Goal: Task Accomplishment & Management: Complete application form

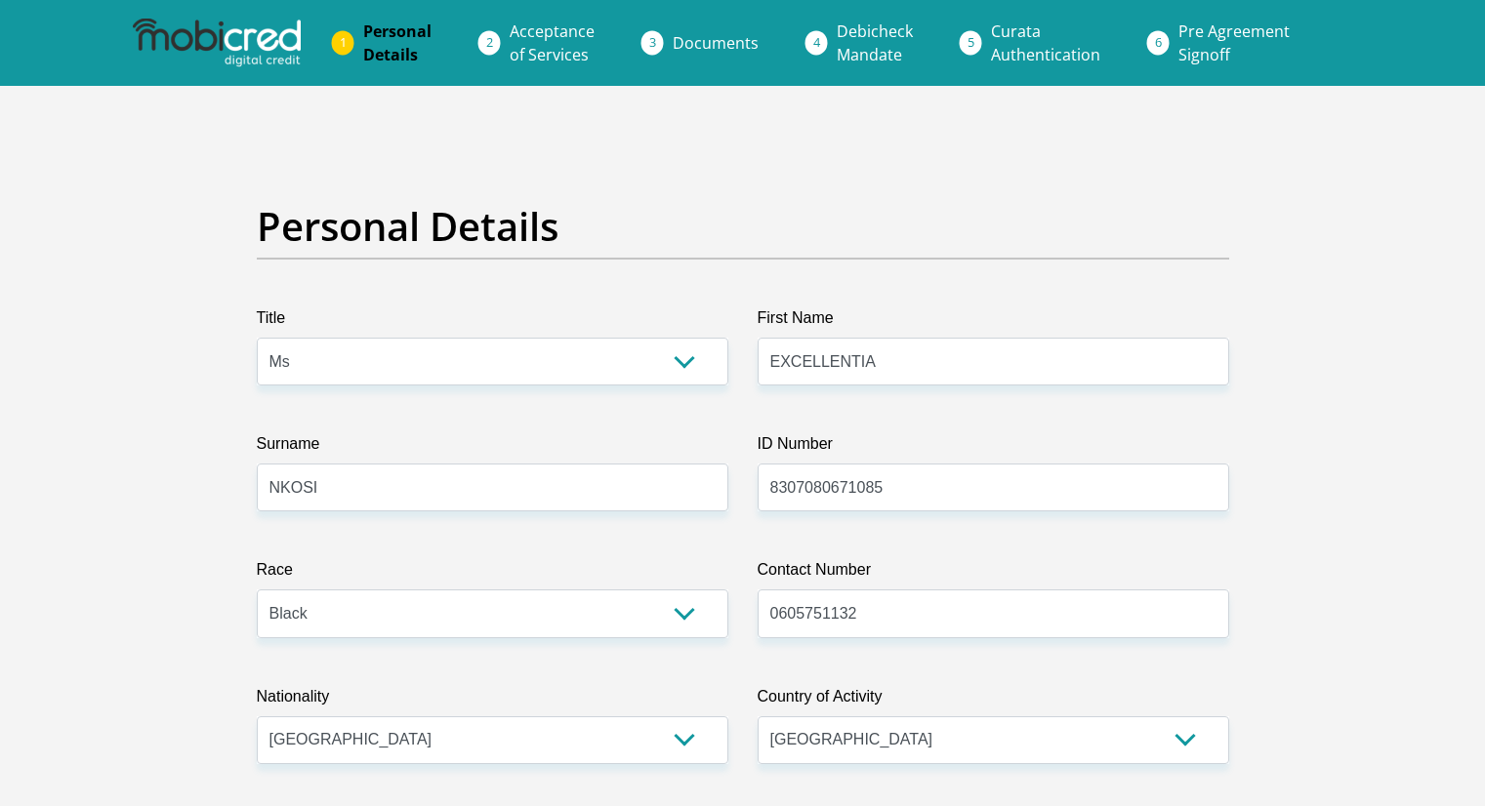
select select "Ms"
select select "1"
select select "ZAF"
select select "[DATE]"
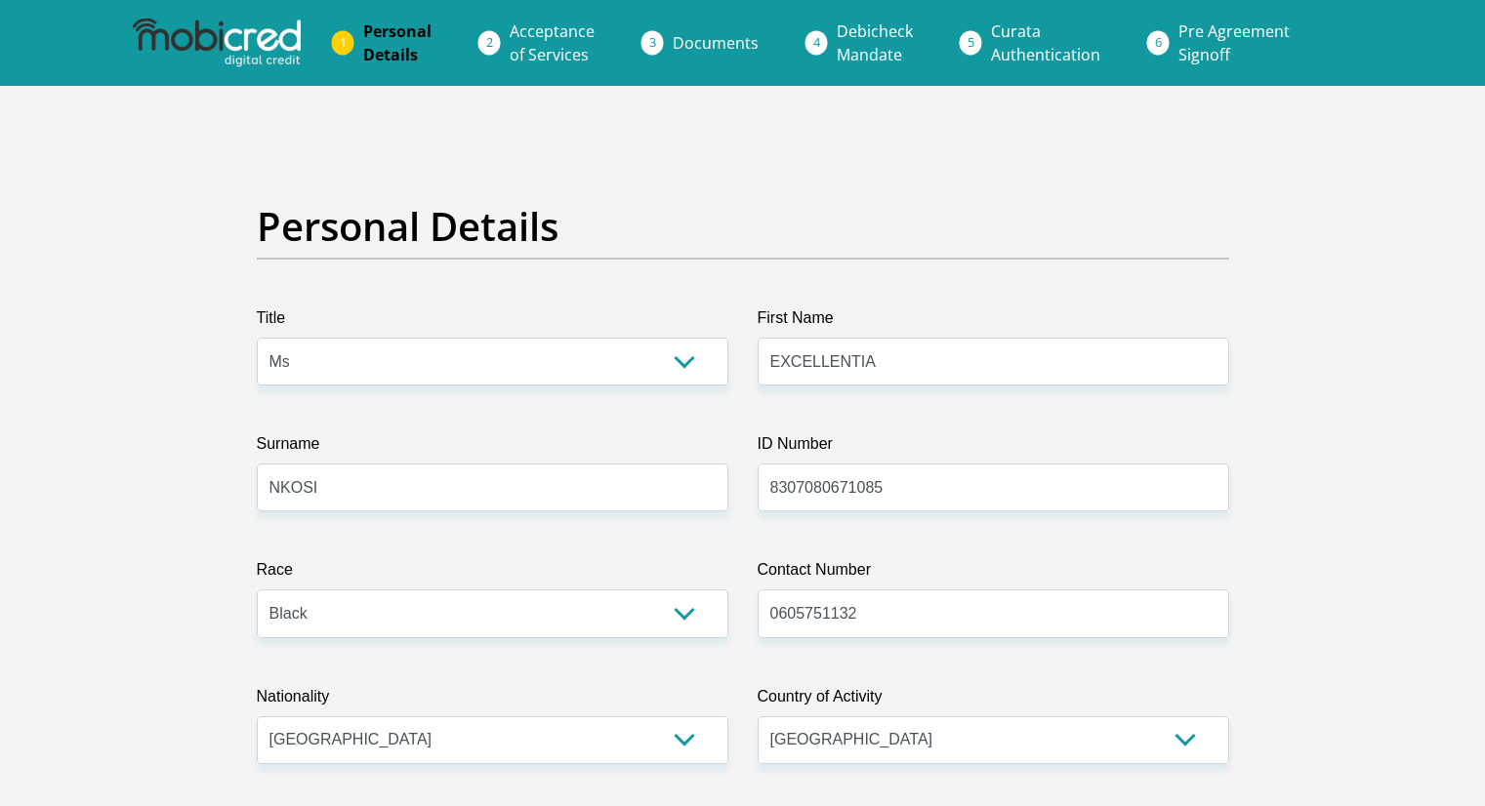
select select "2"
select select "5"
select select "Rented"
select select "45"
select select "Manager"
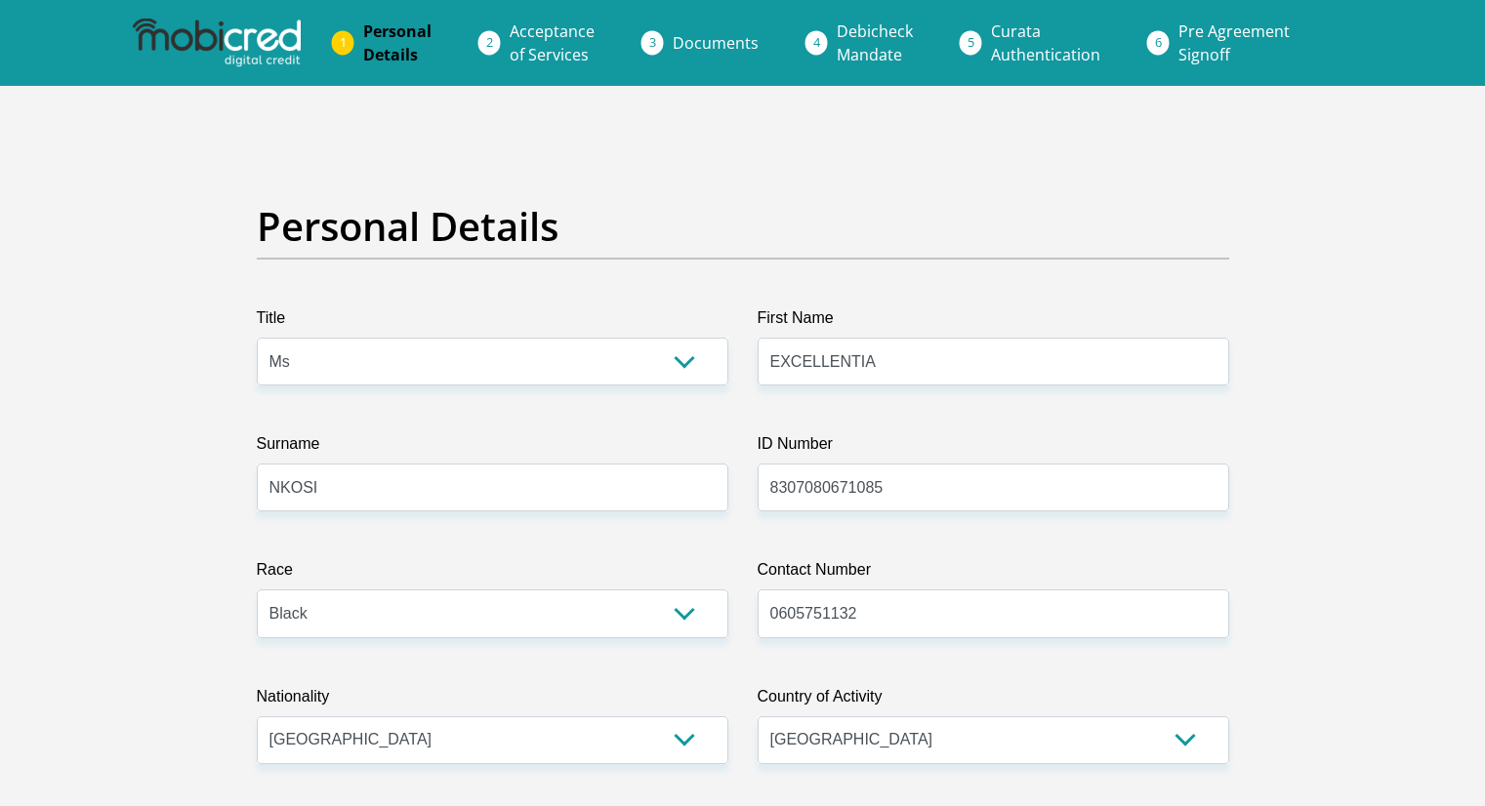
select select "60"
select select "1"
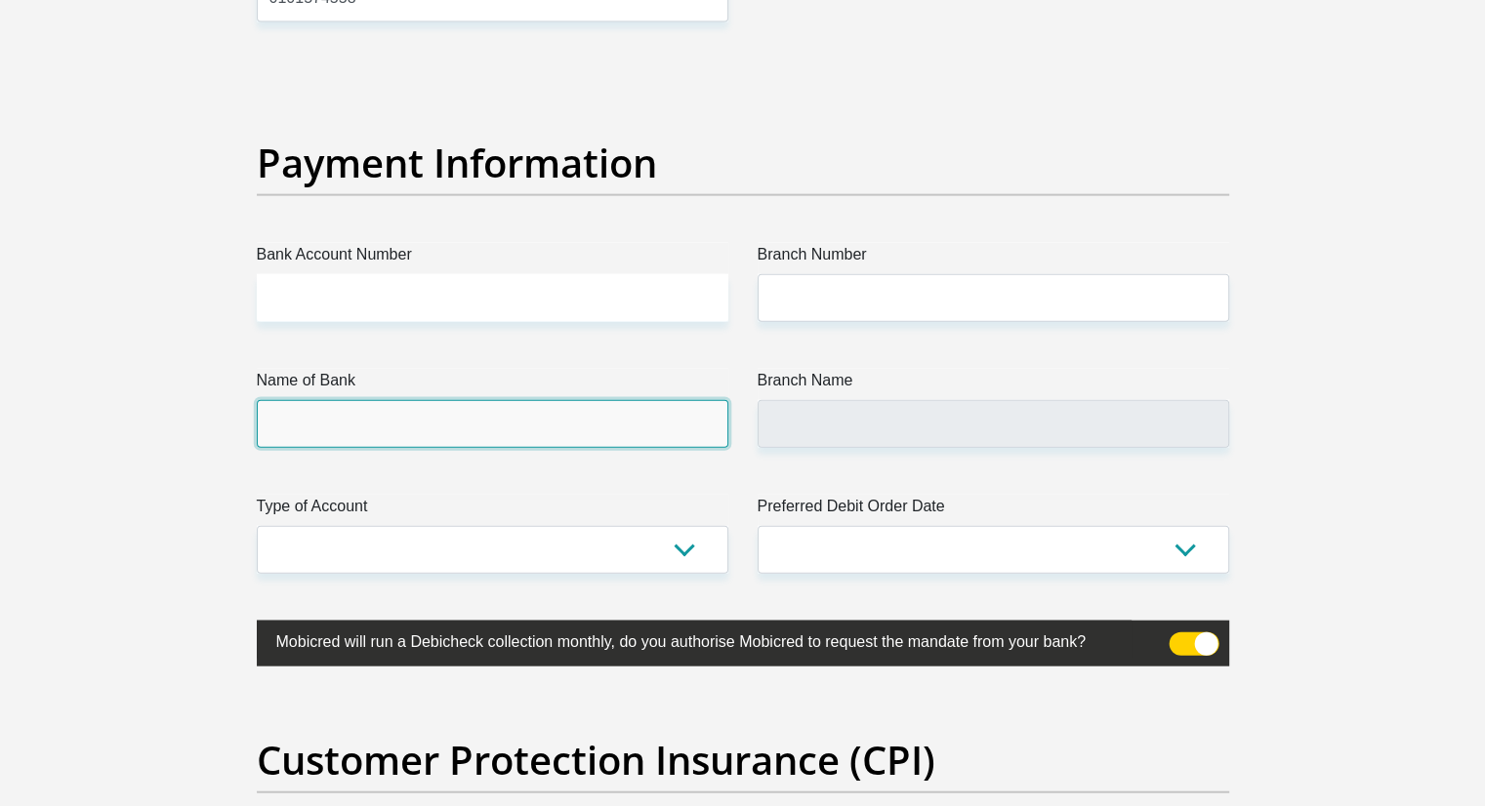
scroll to position [4499, 0]
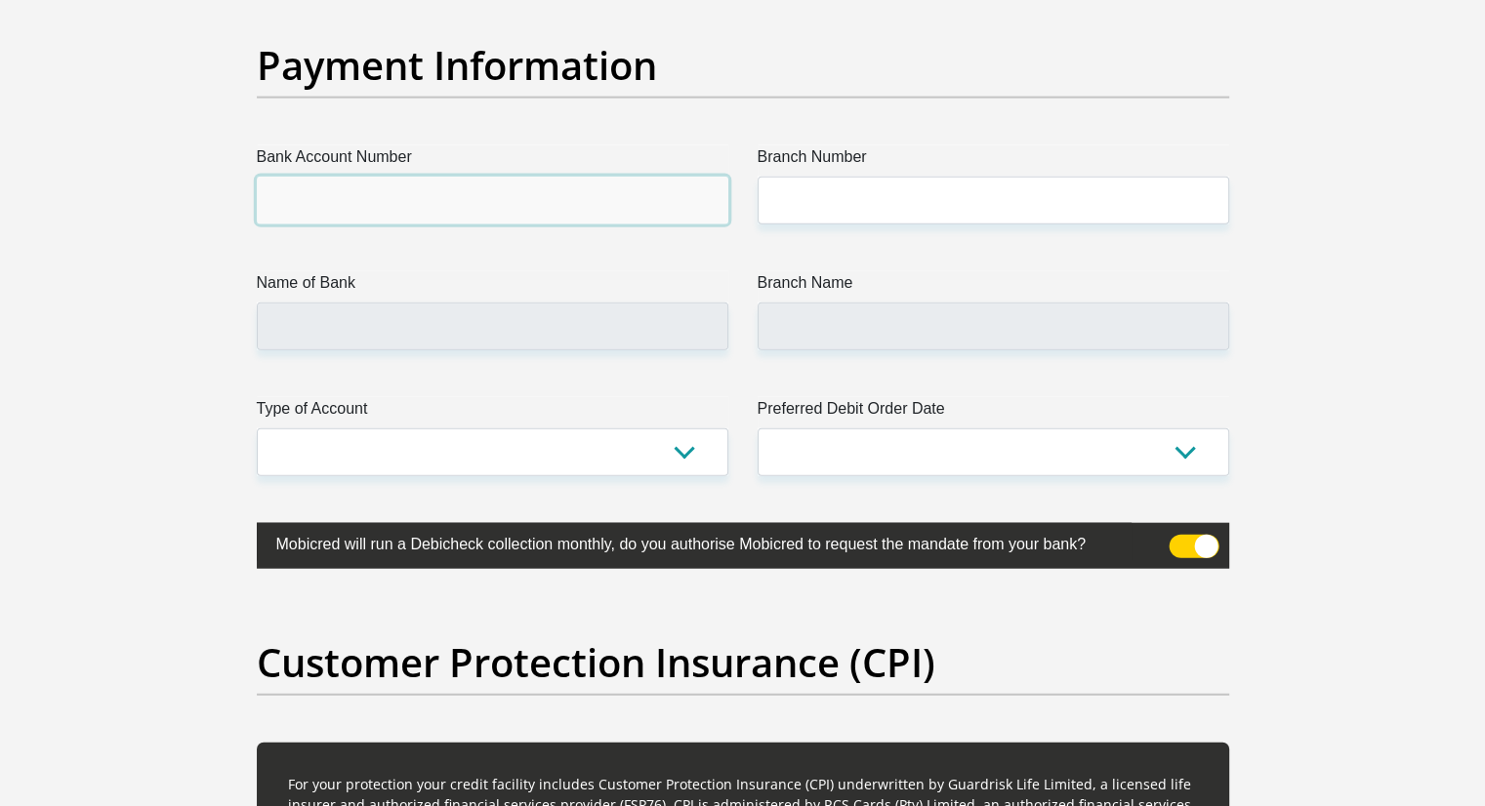
click at [309, 199] on input "Bank Account Number" at bounding box center [493, 201] width 472 height 48
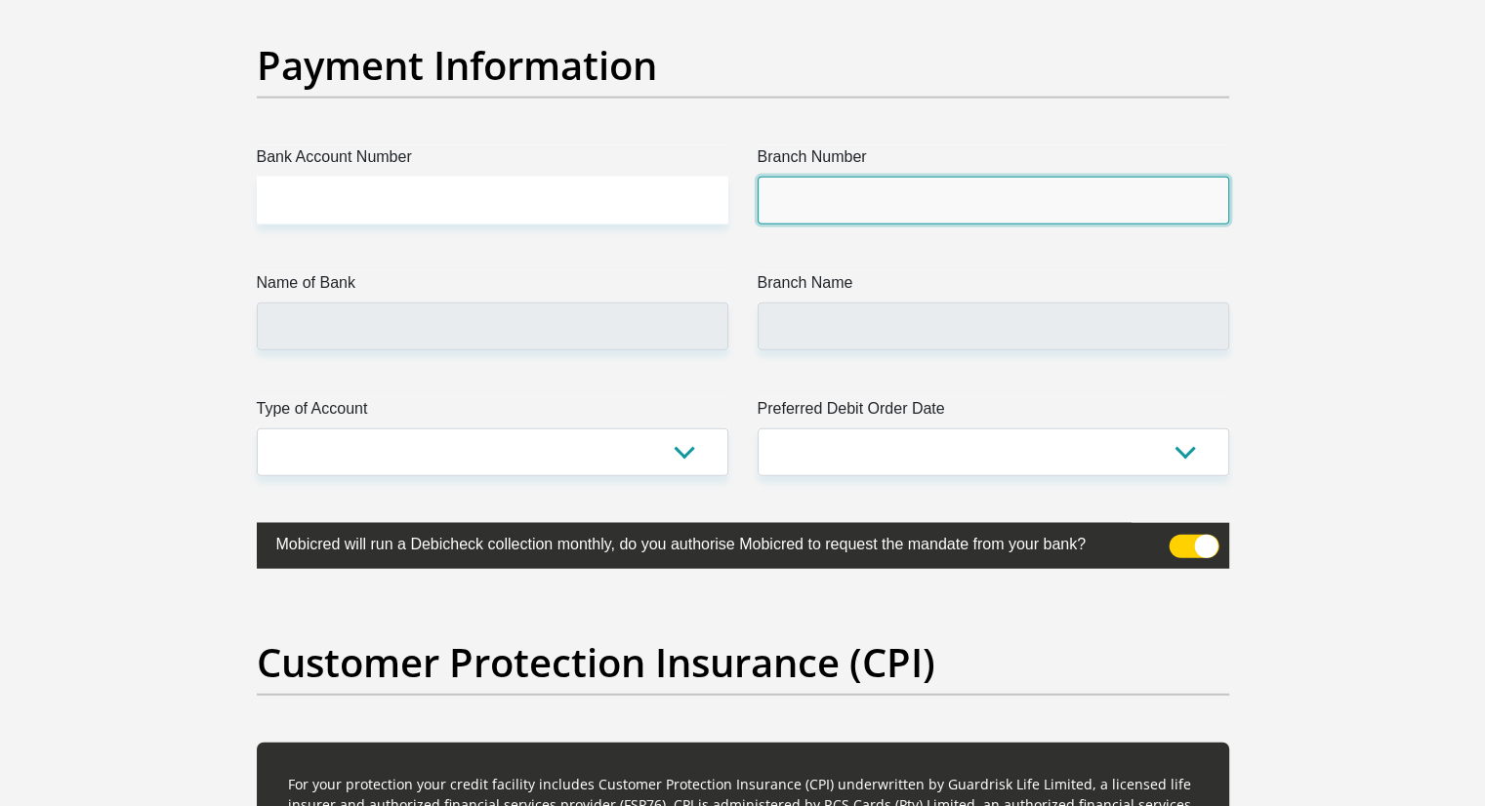
click at [863, 204] on input "Branch Number" at bounding box center [994, 201] width 472 height 48
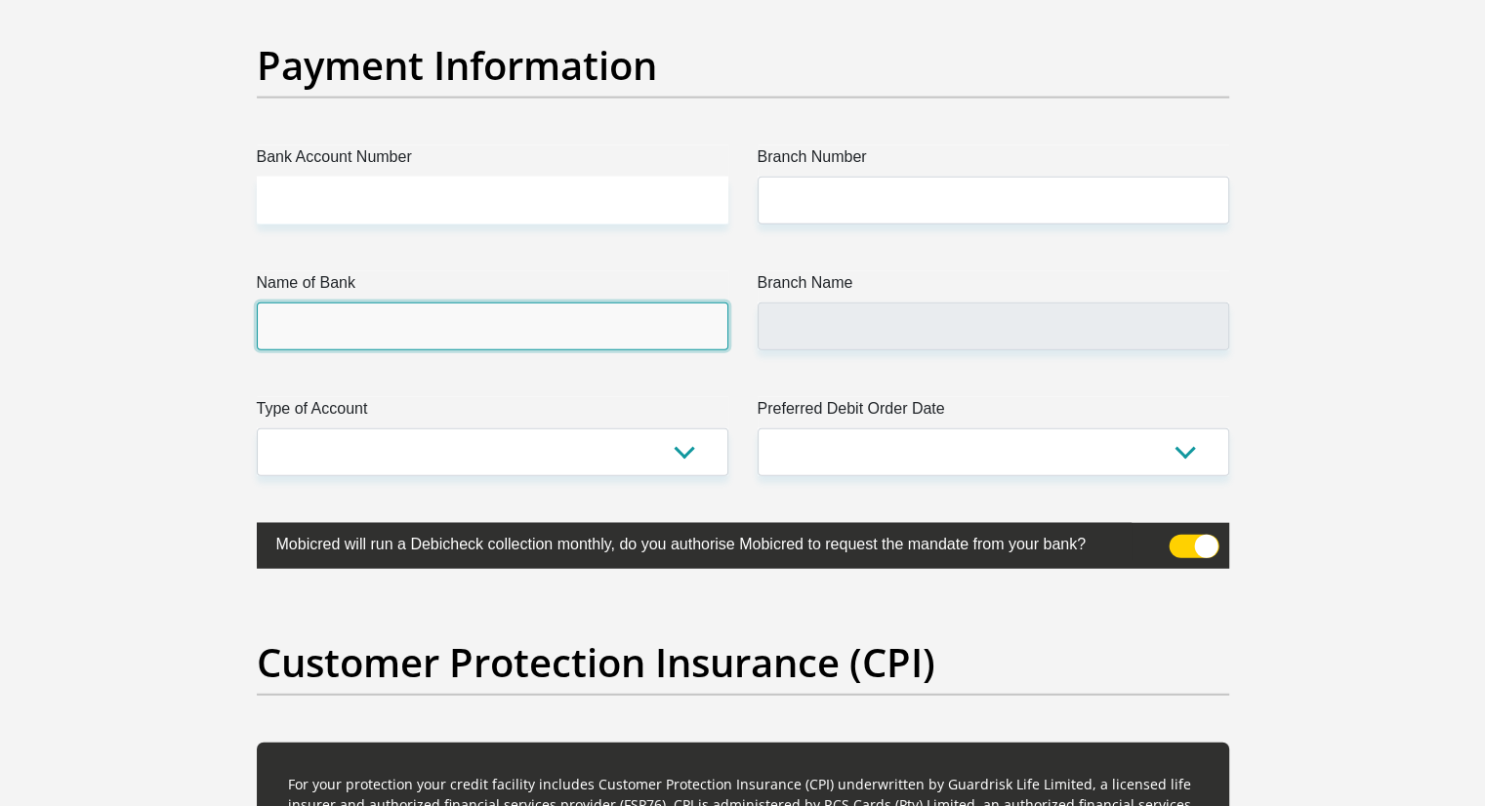
click at [477, 345] on input "Name of Bank" at bounding box center [493, 327] width 472 height 48
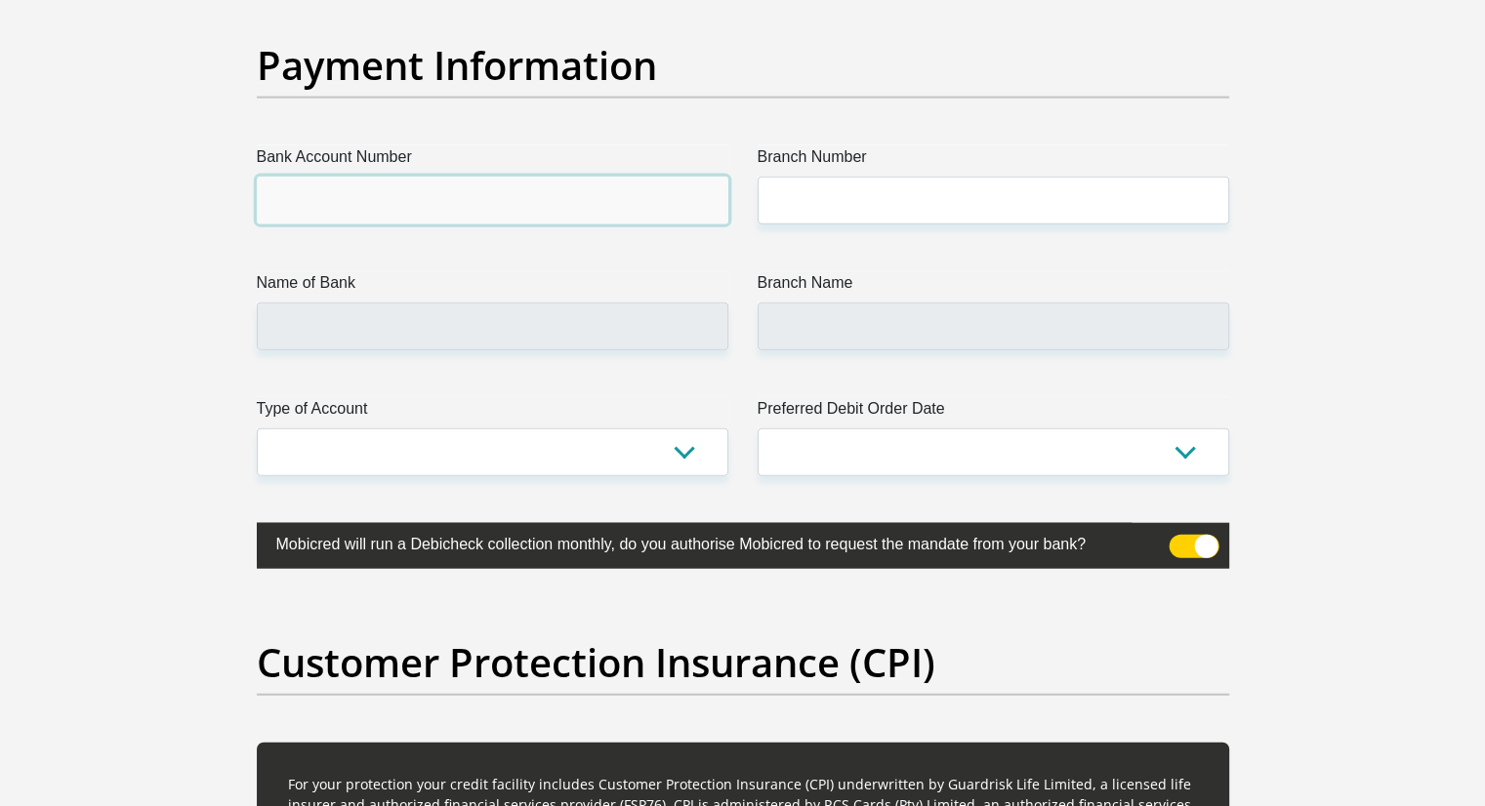
click at [383, 196] on input "Bank Account Number" at bounding box center [493, 201] width 472 height 48
paste input "10 16 717 893 6"
type input "10 16 717 893 6"
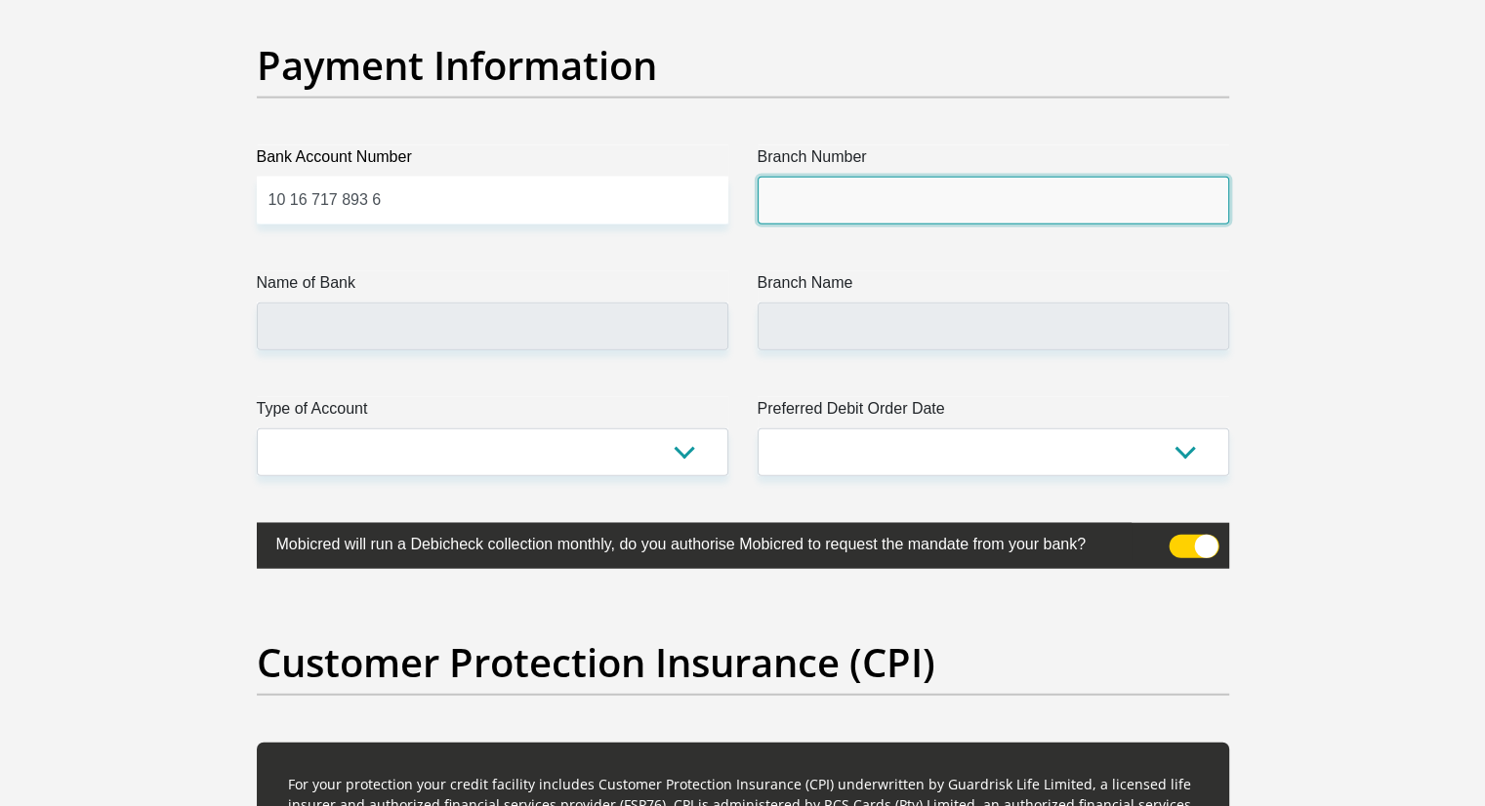
click at [809, 196] on input "Branch Number" at bounding box center [994, 201] width 472 height 48
drag, startPoint x: 810, startPoint y: 196, endPoint x: 792, endPoint y: 198, distance: 18.7
click at [792, 198] on input "Branch Number" at bounding box center [994, 201] width 472 height 48
paste input "008305"
type input "008305"
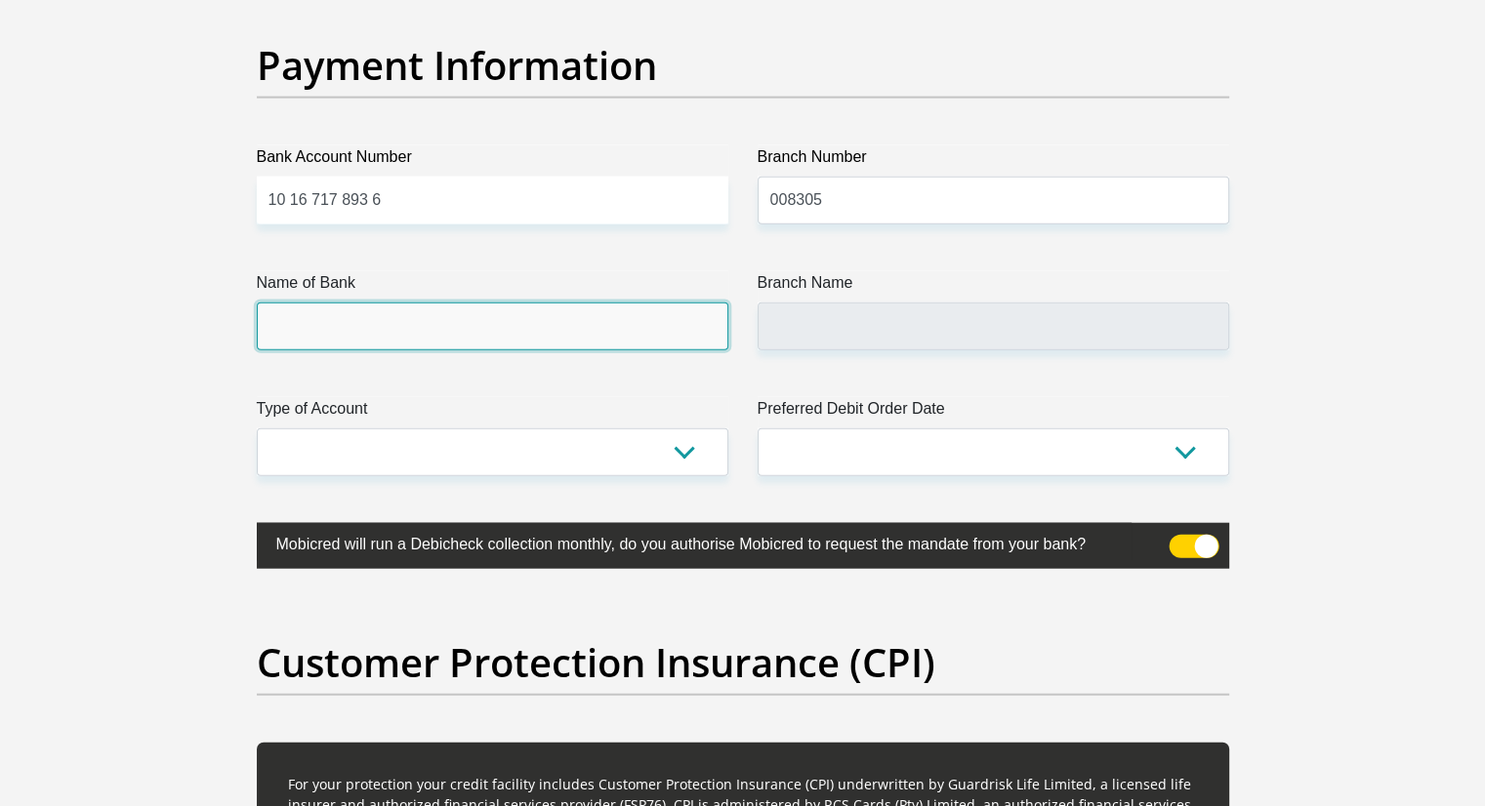
click at [379, 318] on input "Name of Bank" at bounding box center [493, 327] width 472 height 48
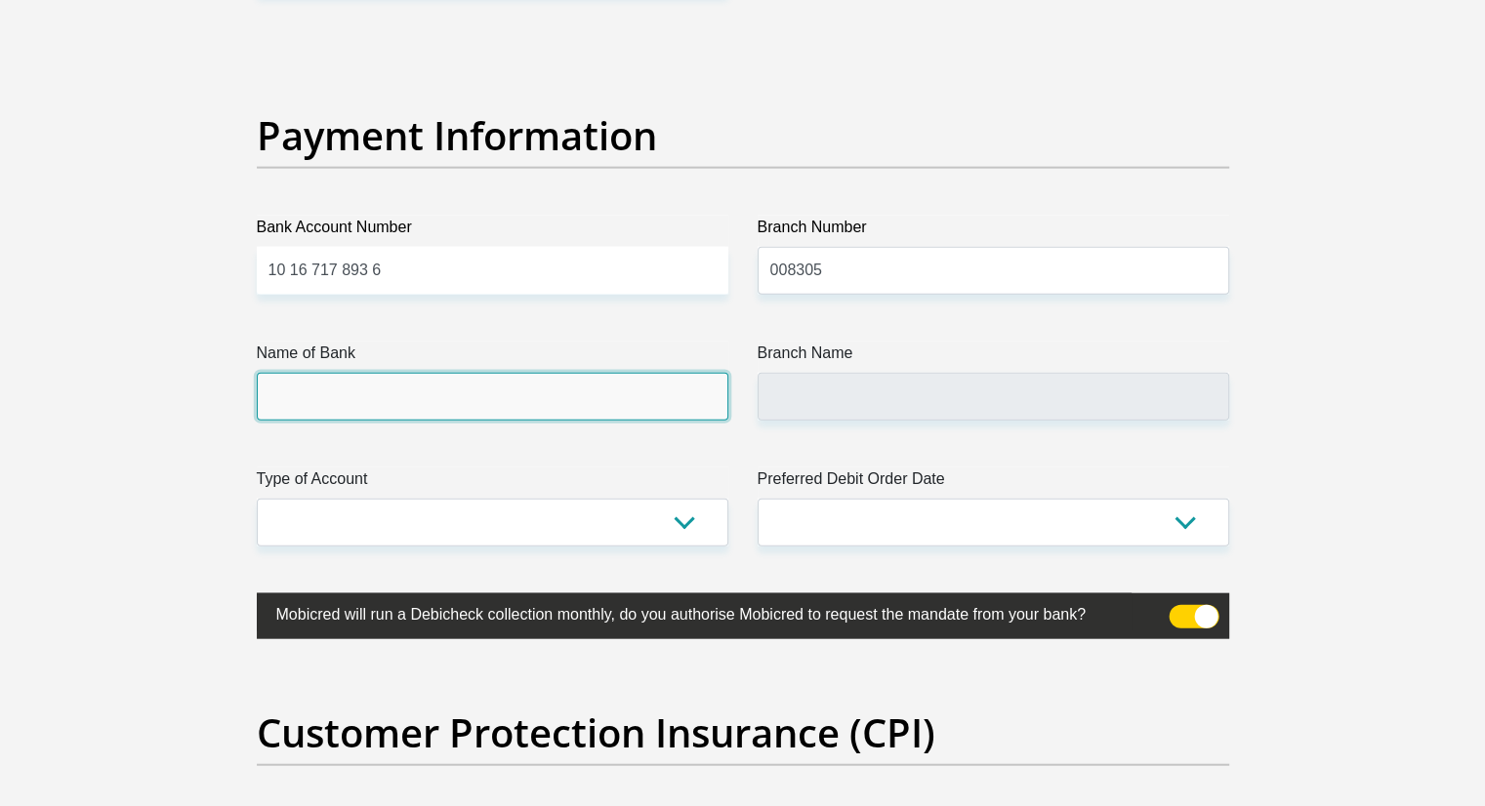
scroll to position [4423, 0]
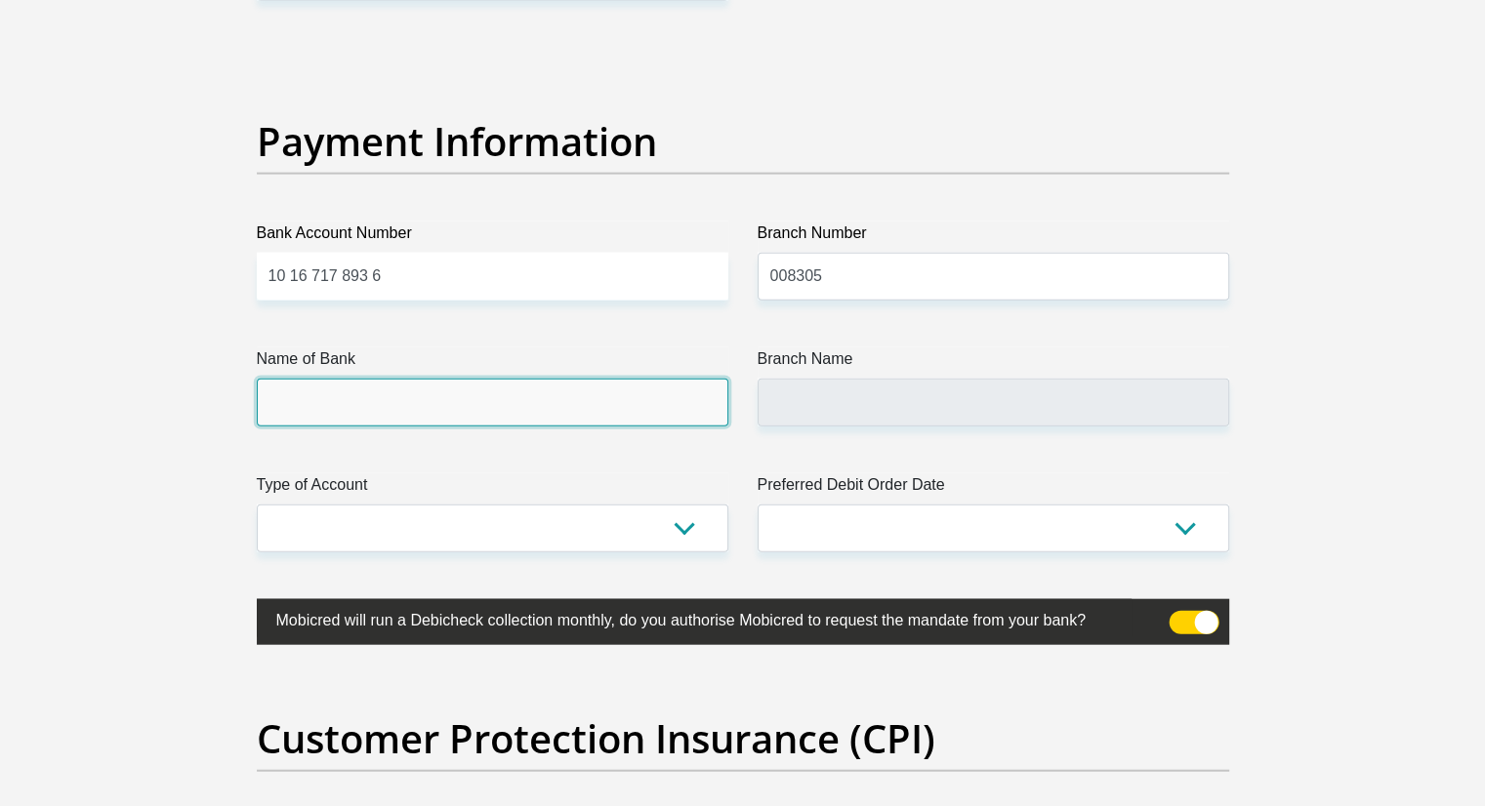
click at [328, 394] on input "Name of Bank" at bounding box center [493, 403] width 472 height 48
click at [332, 394] on input "Name of Bank" at bounding box center [493, 403] width 472 height 48
click at [356, 399] on input "Name of Bank" at bounding box center [493, 403] width 472 height 48
click at [358, 399] on input "Name of Bank" at bounding box center [493, 403] width 472 height 48
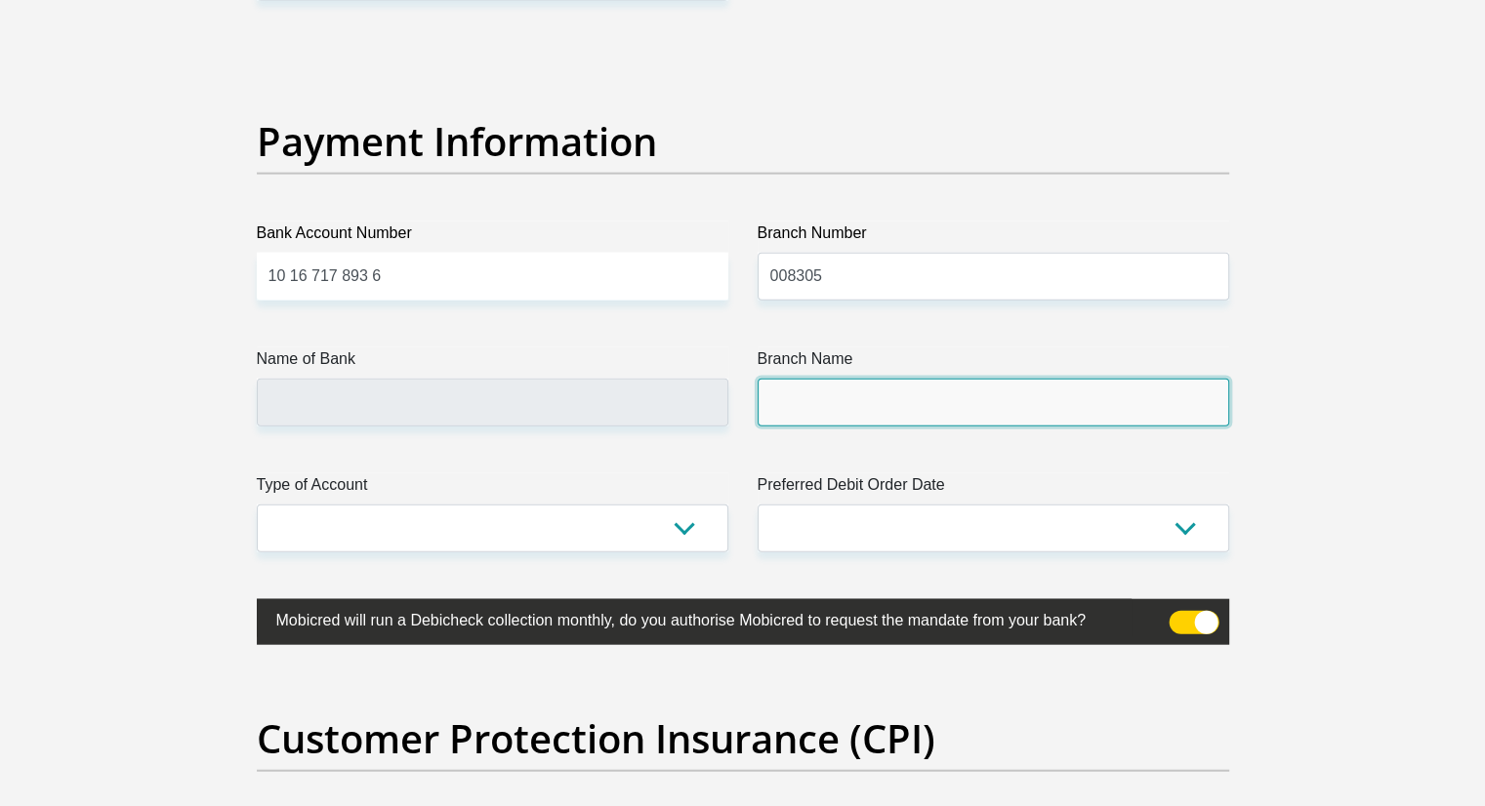
click at [770, 397] on input "Branch Name" at bounding box center [994, 403] width 472 height 48
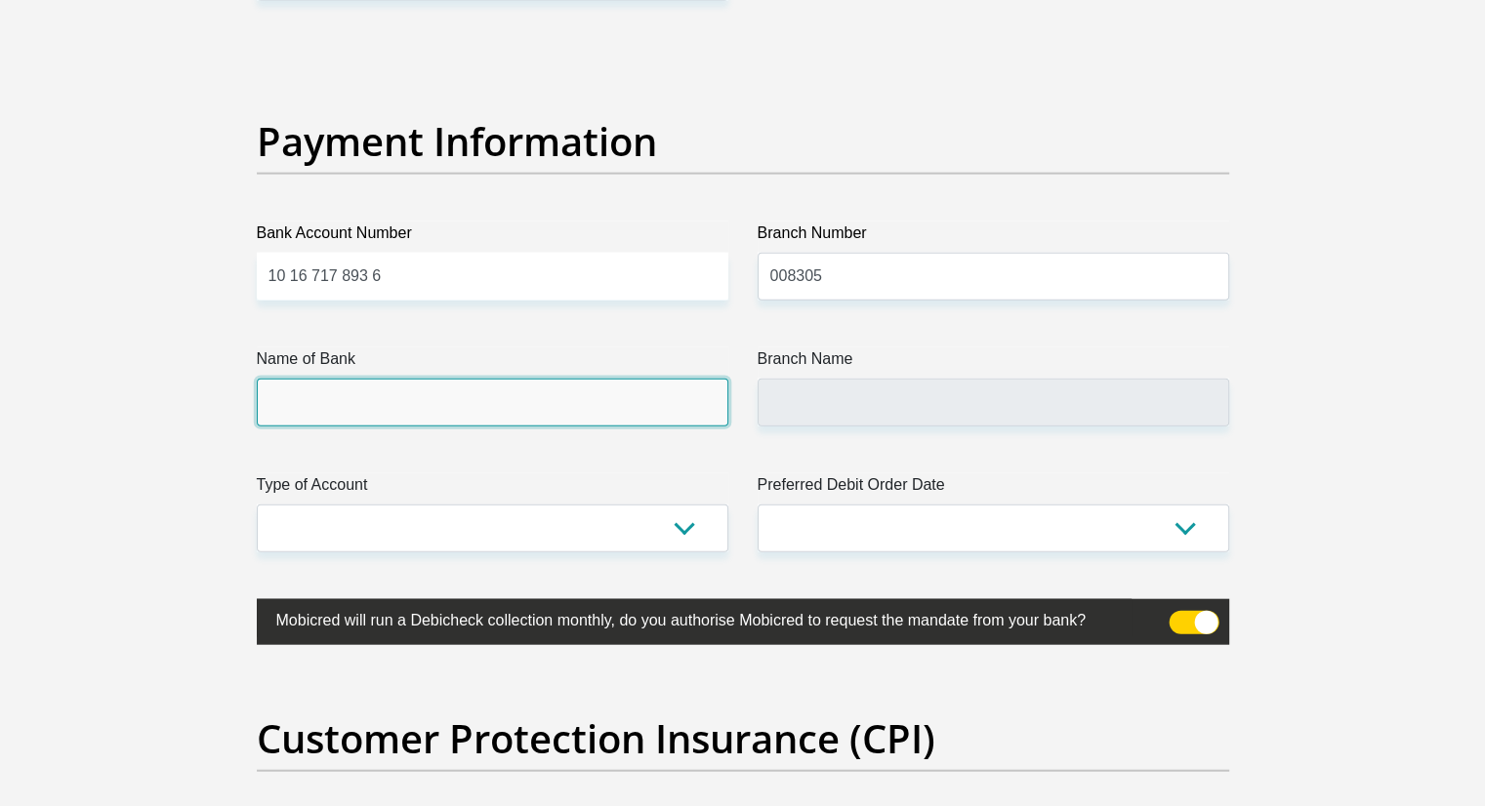
click at [511, 385] on input "Name of Bank" at bounding box center [493, 403] width 472 height 48
click at [510, 388] on input "Name of Bank" at bounding box center [493, 403] width 472 height 48
click at [507, 395] on input "Name of Bank" at bounding box center [493, 403] width 472 height 48
click at [510, 398] on input "Name of Bank" at bounding box center [493, 403] width 472 height 48
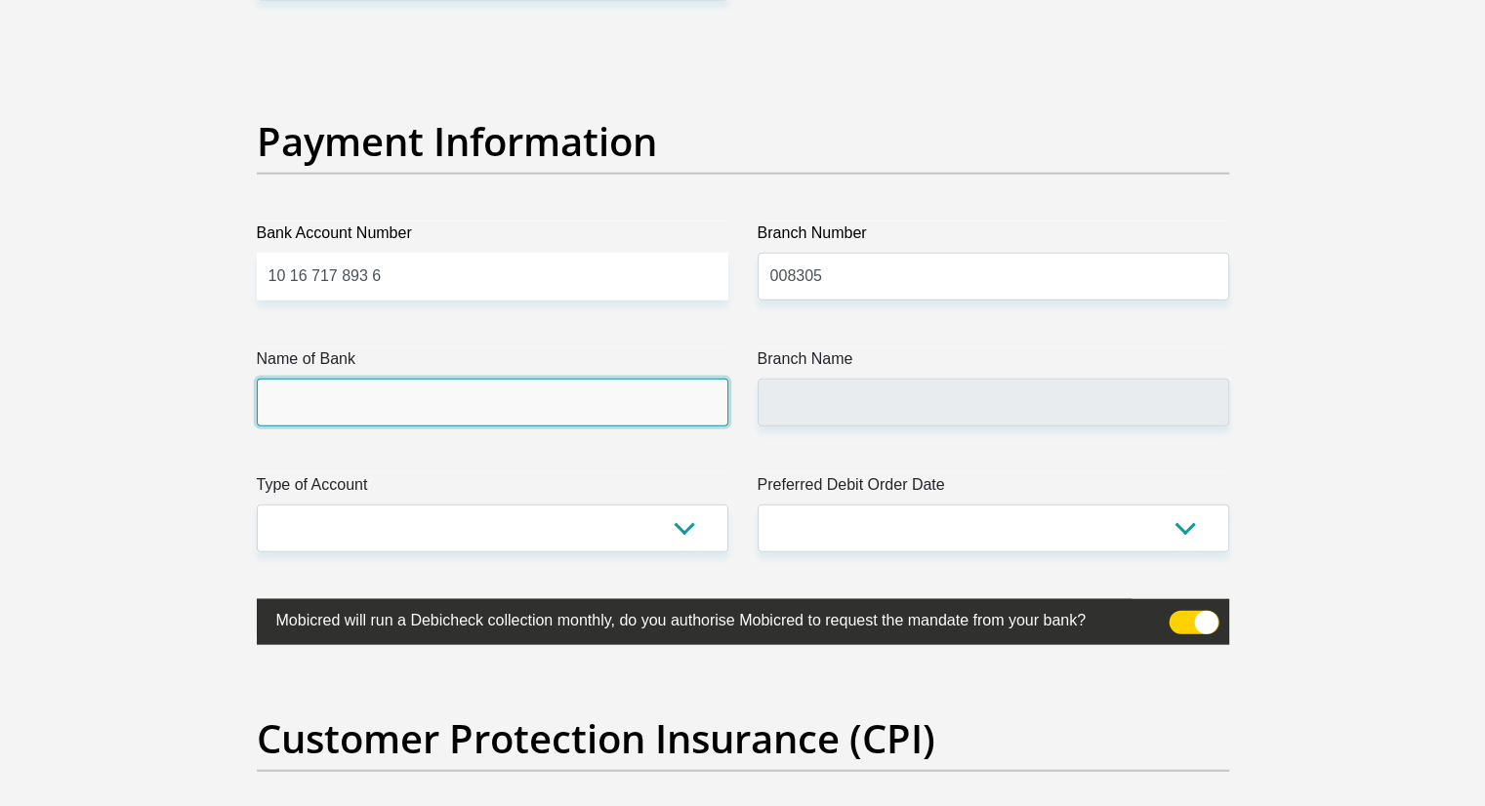
click at [516, 397] on input "Name of Bank" at bounding box center [493, 403] width 472 height 48
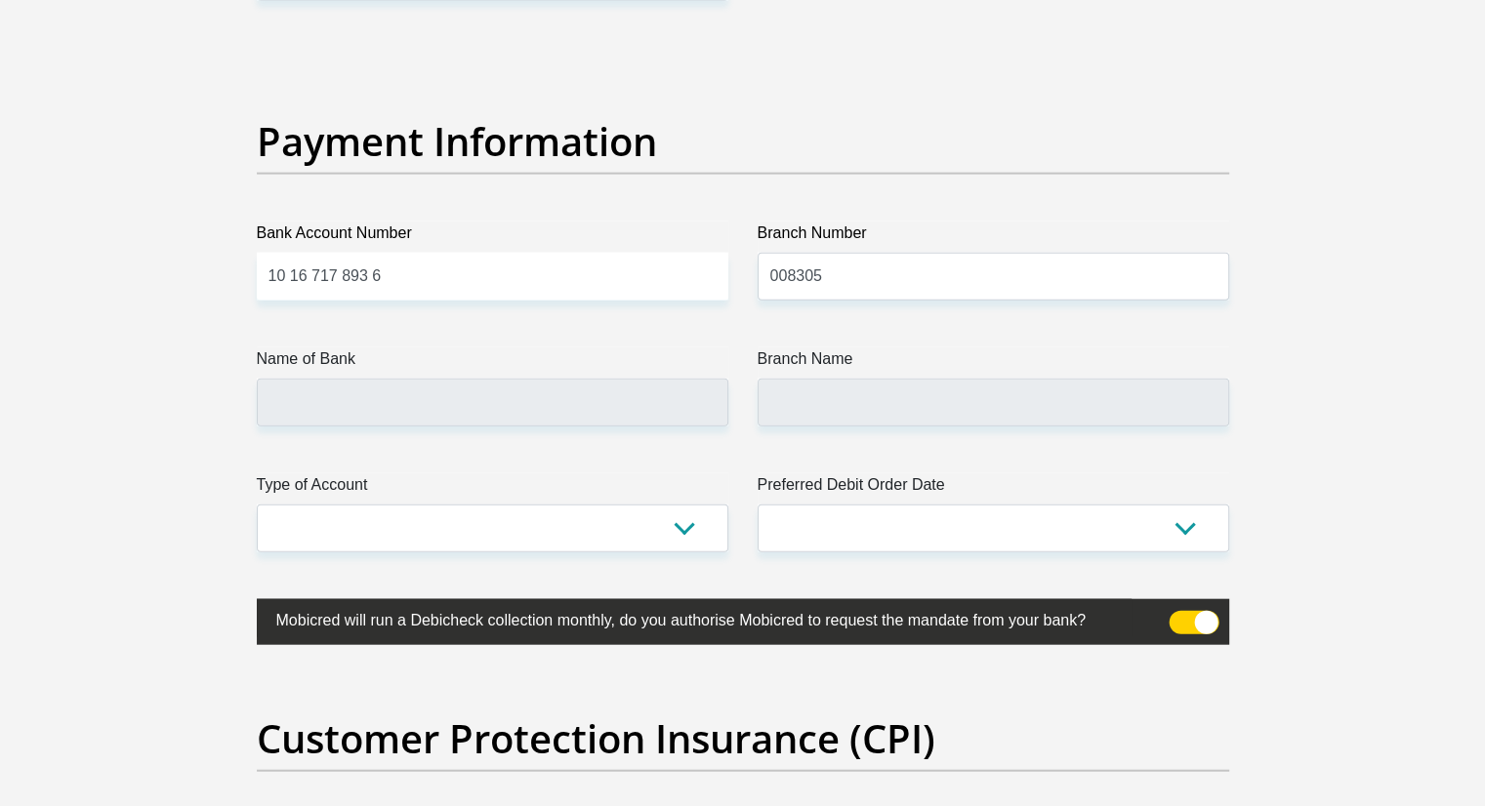
click at [693, 529] on select "Cheque Savings" at bounding box center [493, 529] width 472 height 48
select select "SAV"
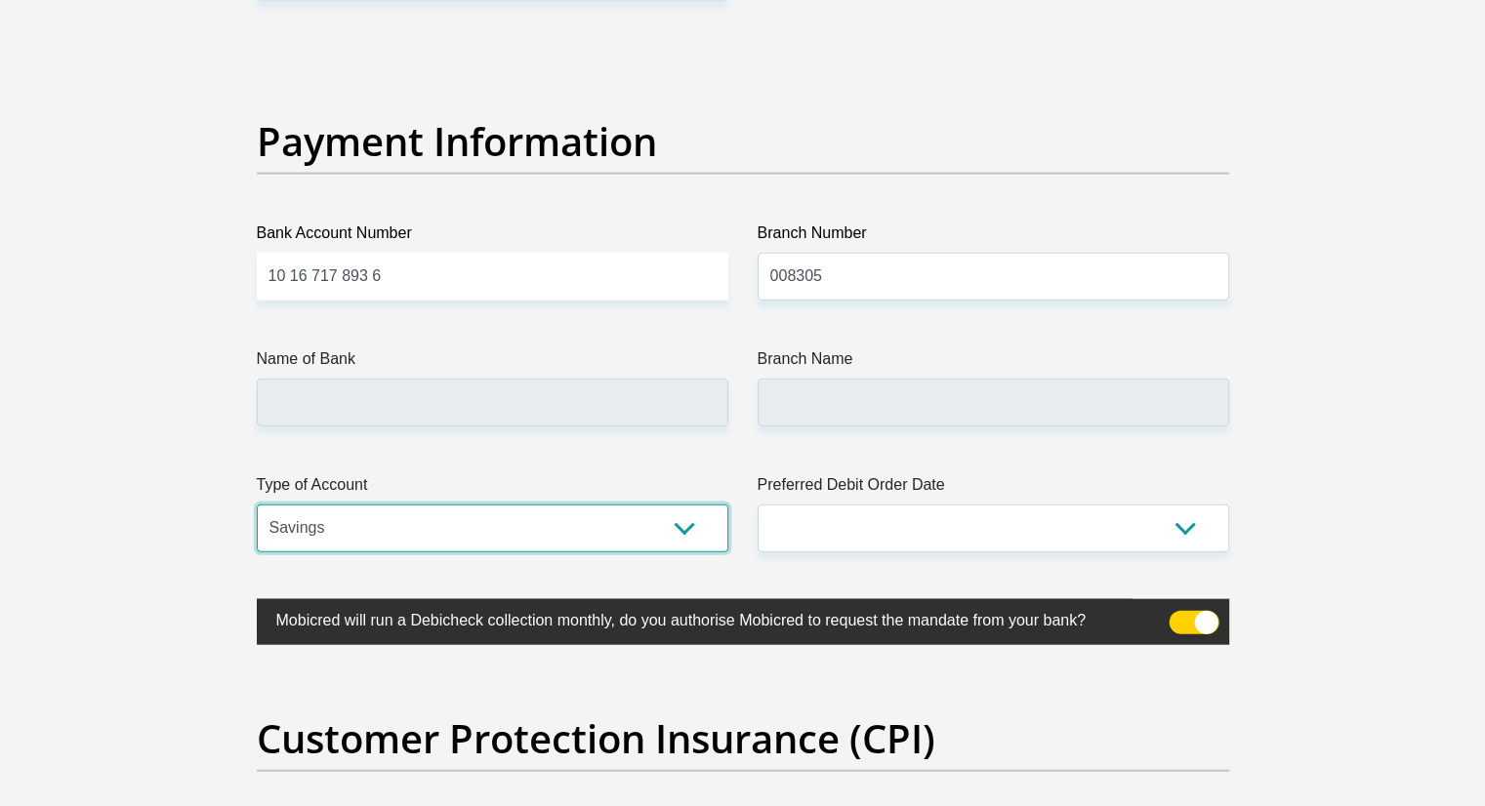
click at [257, 505] on select "Cheque Savings" at bounding box center [493, 529] width 472 height 48
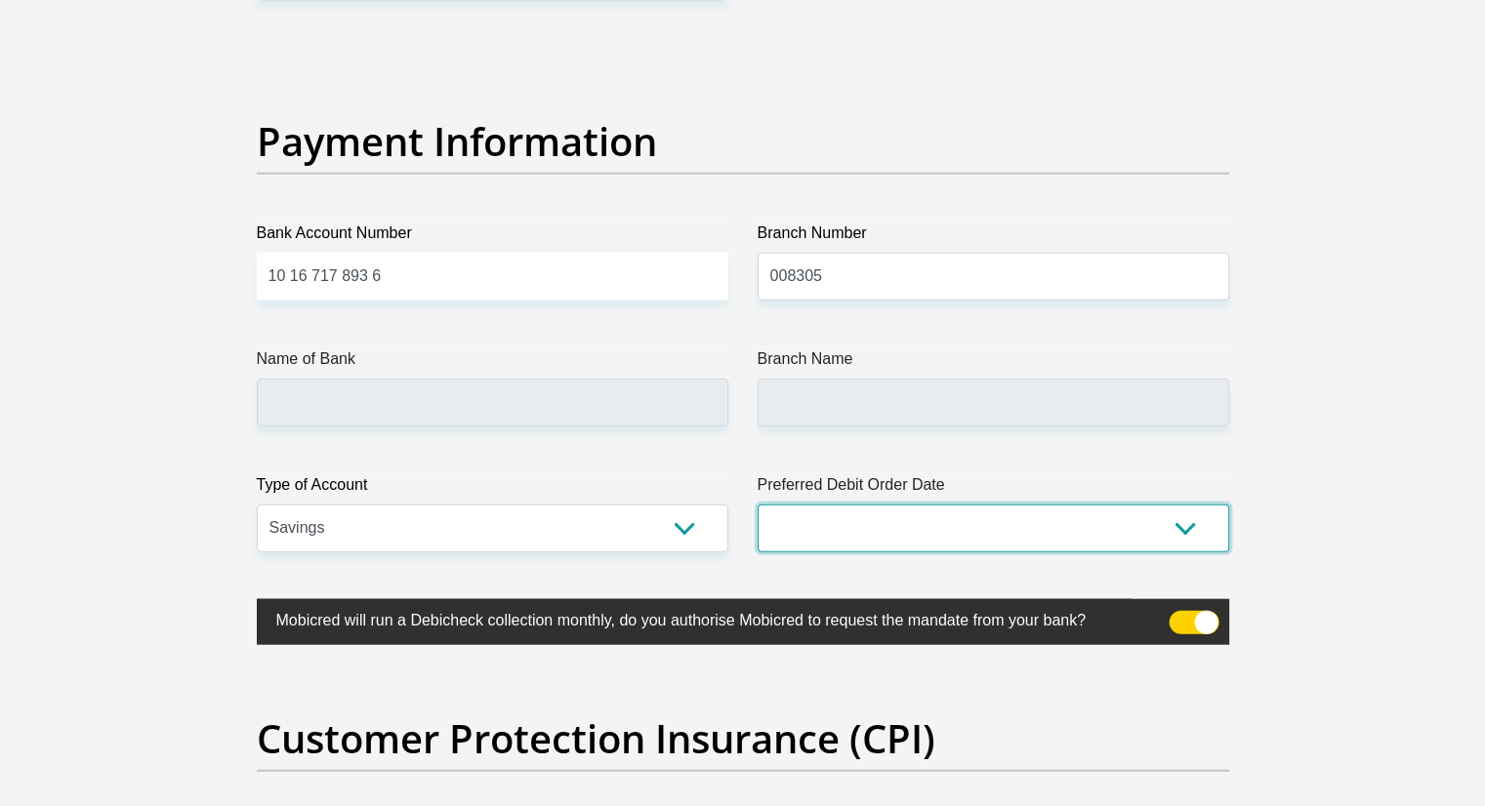
click at [1096, 528] on select "1st 2nd 3rd 4th 5th 7th 18th 19th 20th 21st 22nd 23rd 24th 25th 26th 27th 28th …" at bounding box center [994, 529] width 472 height 48
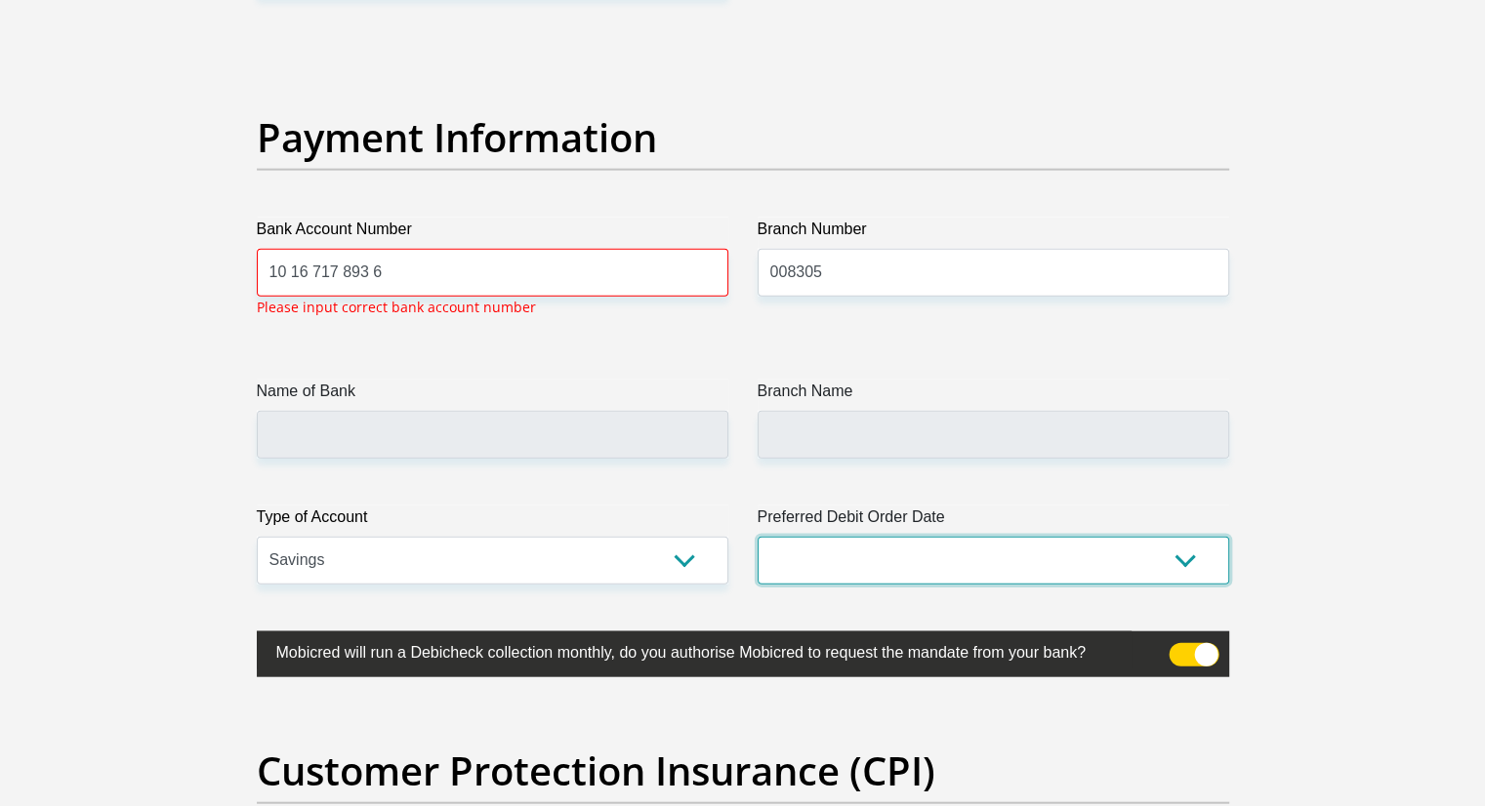
scroll to position [4428, 0]
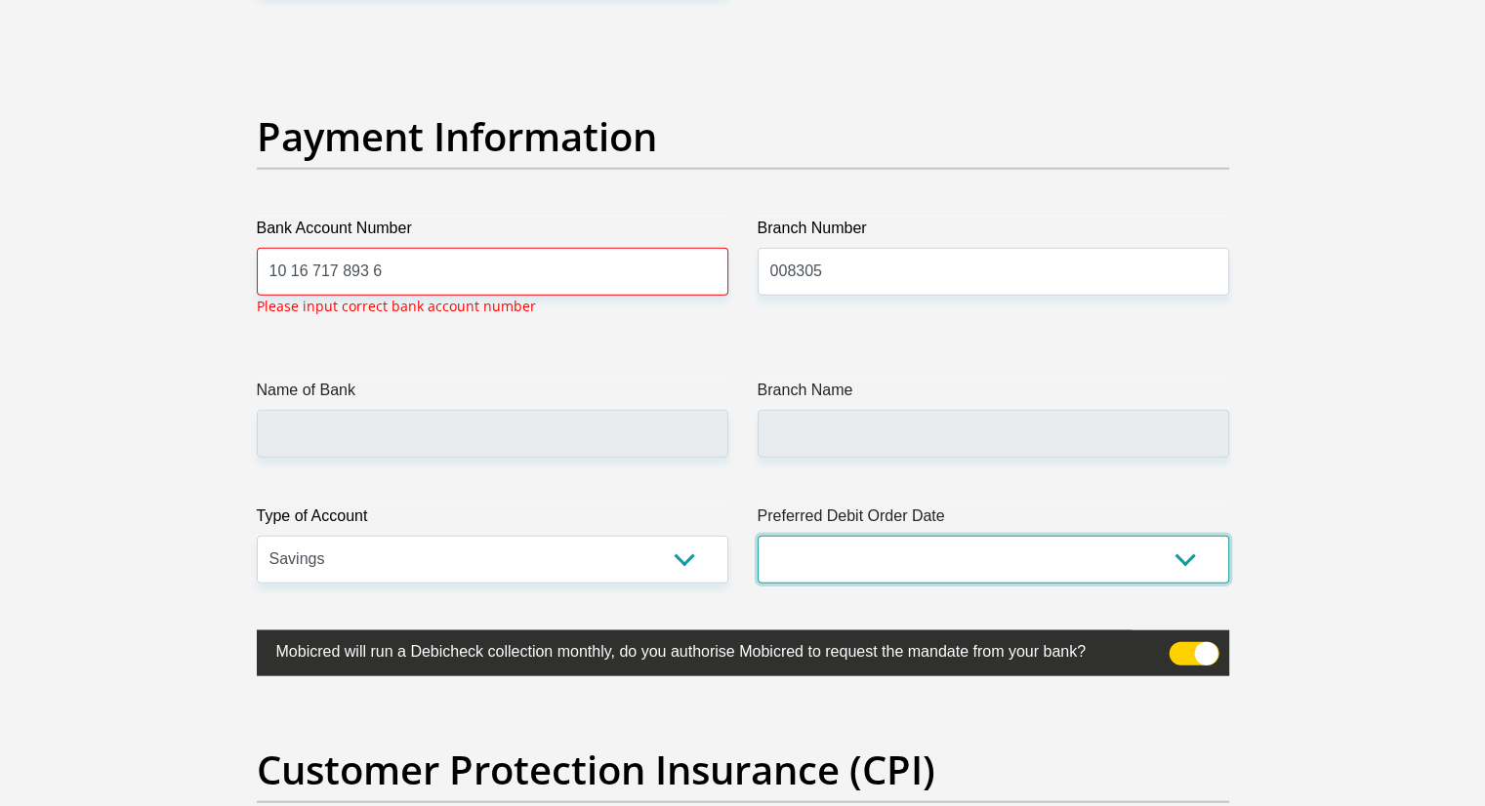
select select "26"
click at [758, 536] on select "1st 2nd 3rd 4th 5th 7th 18th 19th 20th 21st 22nd 23rd 24th 25th 26th 27th 28th …" at bounding box center [994, 560] width 472 height 48
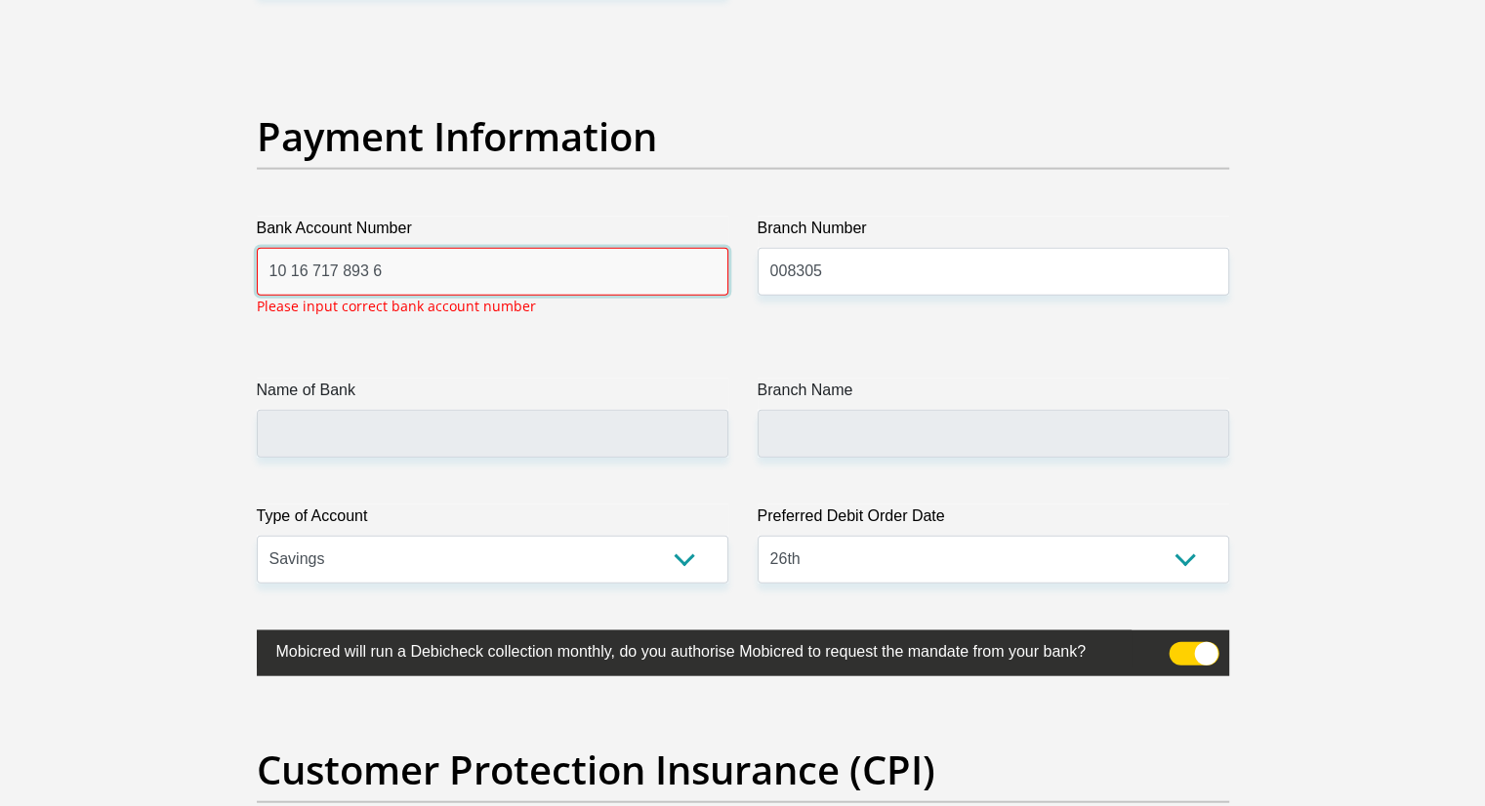
click at [398, 255] on input "10 16 717 893 6" at bounding box center [493, 272] width 472 height 48
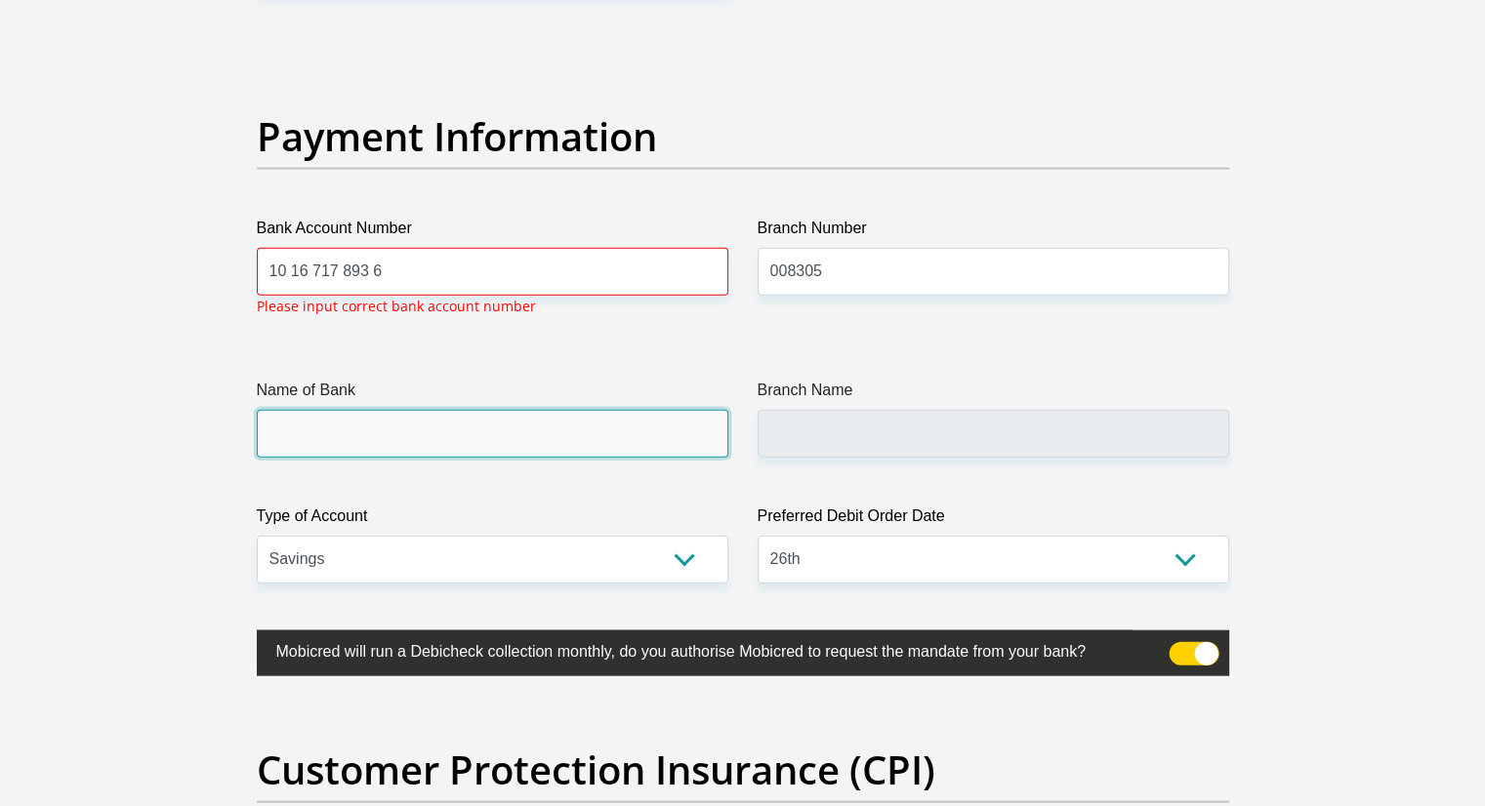
click at [379, 434] on input "Name of Bank" at bounding box center [493, 434] width 472 height 48
click at [380, 433] on input "Name of Bank" at bounding box center [493, 434] width 472 height 48
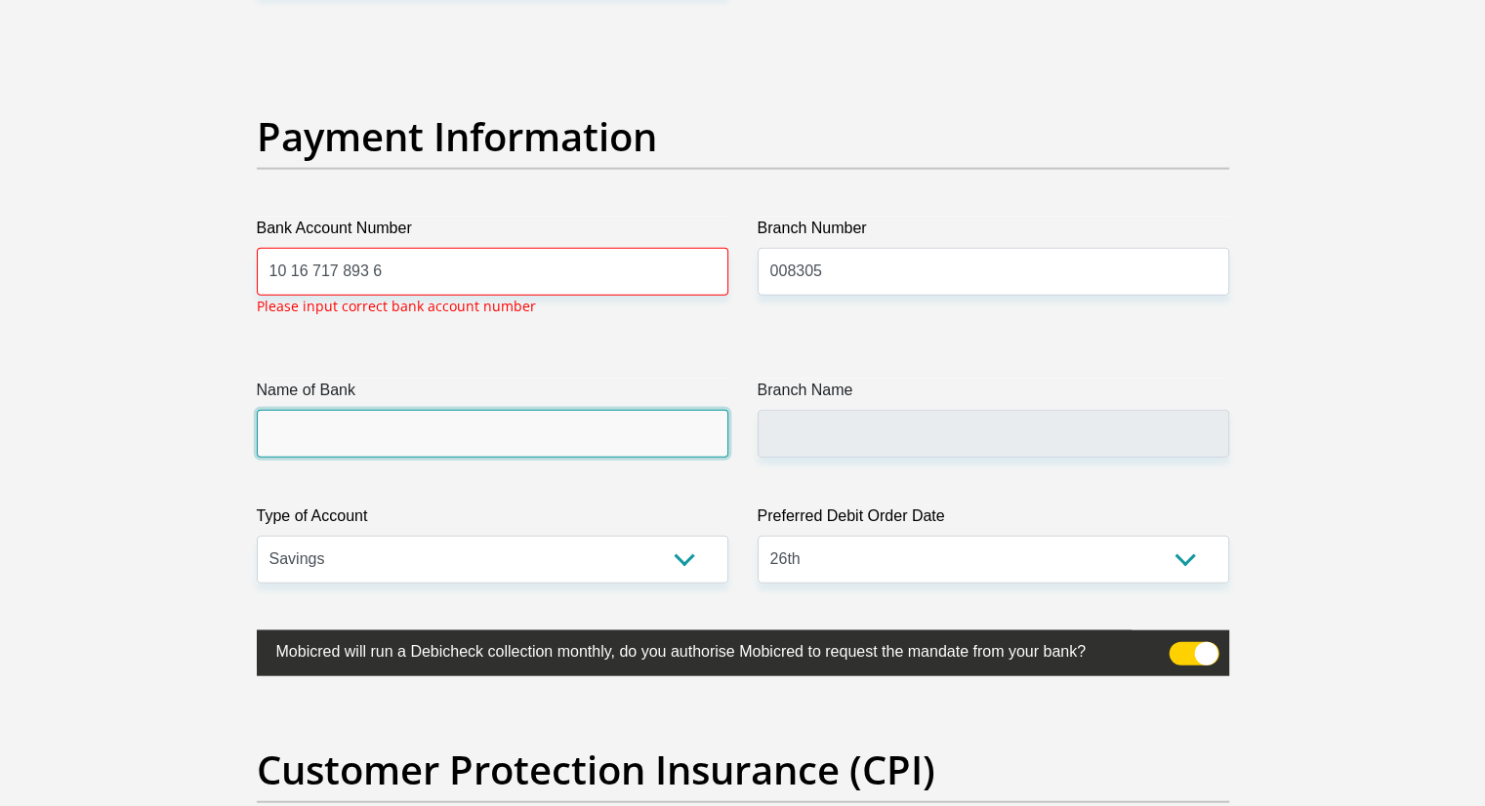
click at [380, 433] on input "Name of Bank" at bounding box center [493, 434] width 472 height 48
click at [383, 431] on input "Name of Bank" at bounding box center [493, 434] width 472 height 48
click at [387, 431] on input "Name of Bank" at bounding box center [493, 434] width 472 height 48
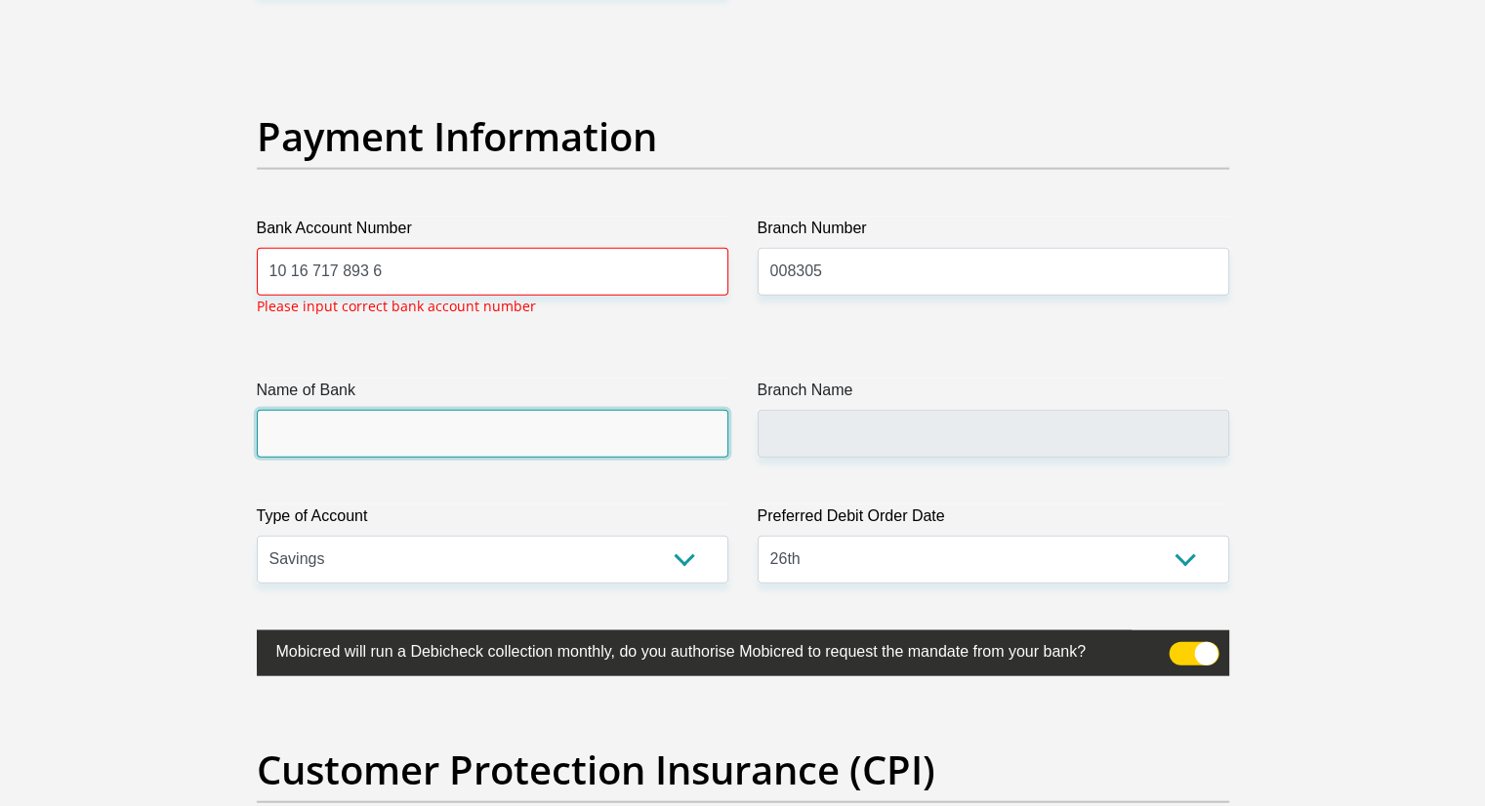
click at [387, 431] on input "Name of Bank" at bounding box center [493, 434] width 472 height 48
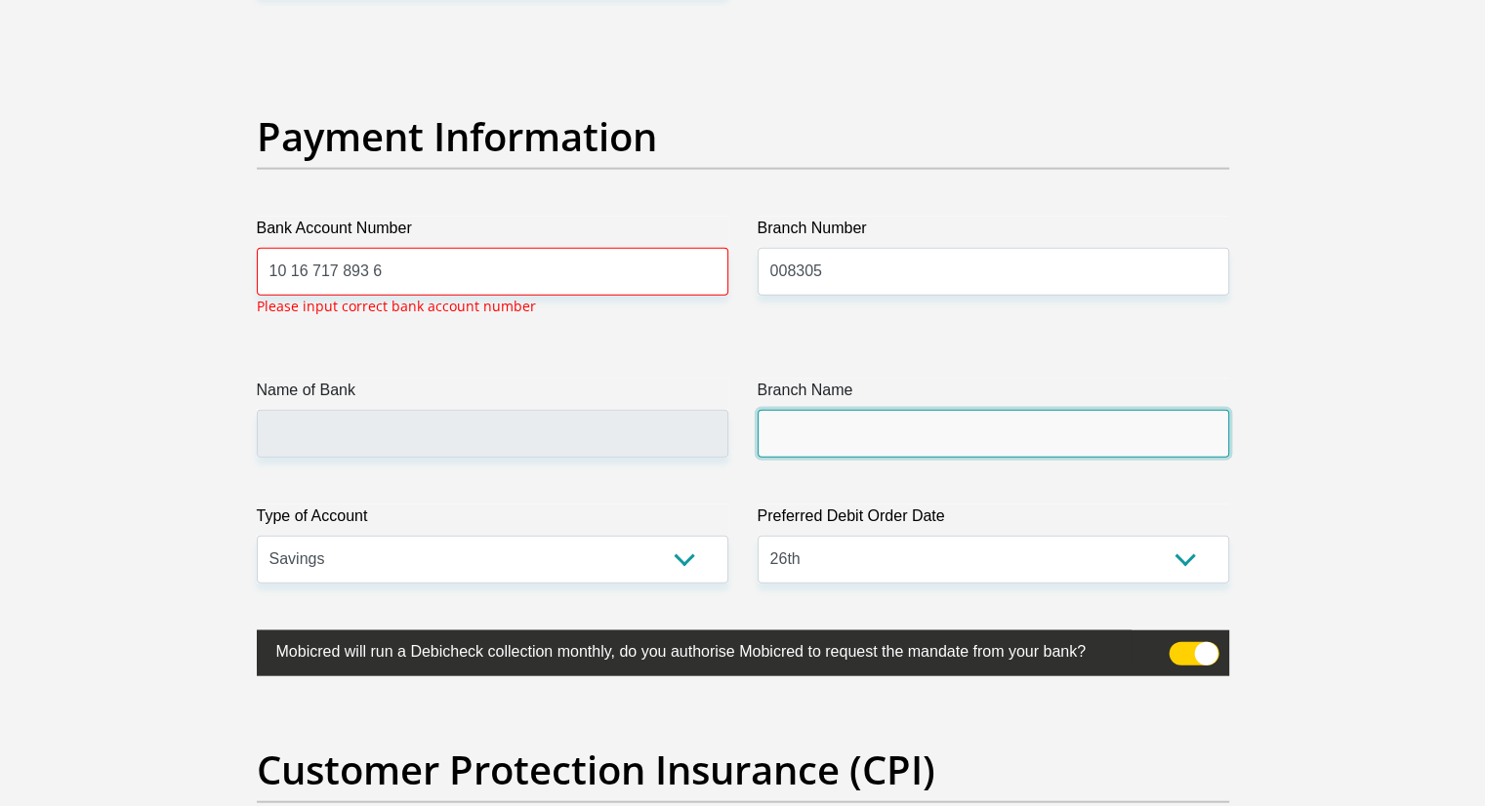
click at [801, 437] on input "Branch Name" at bounding box center [994, 434] width 472 height 48
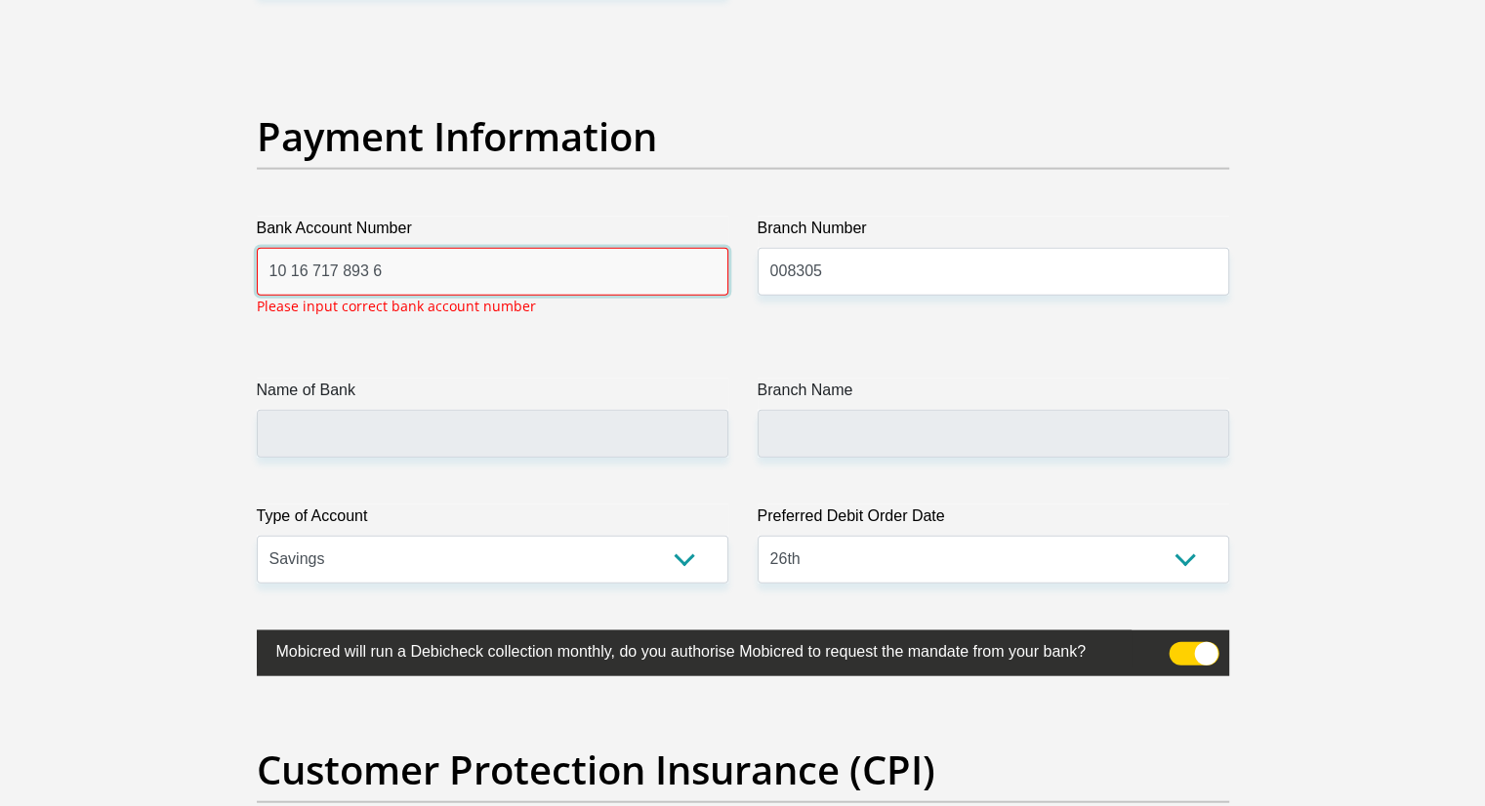
click at [636, 263] on input "10 16 717 893 6" at bounding box center [493, 272] width 472 height 48
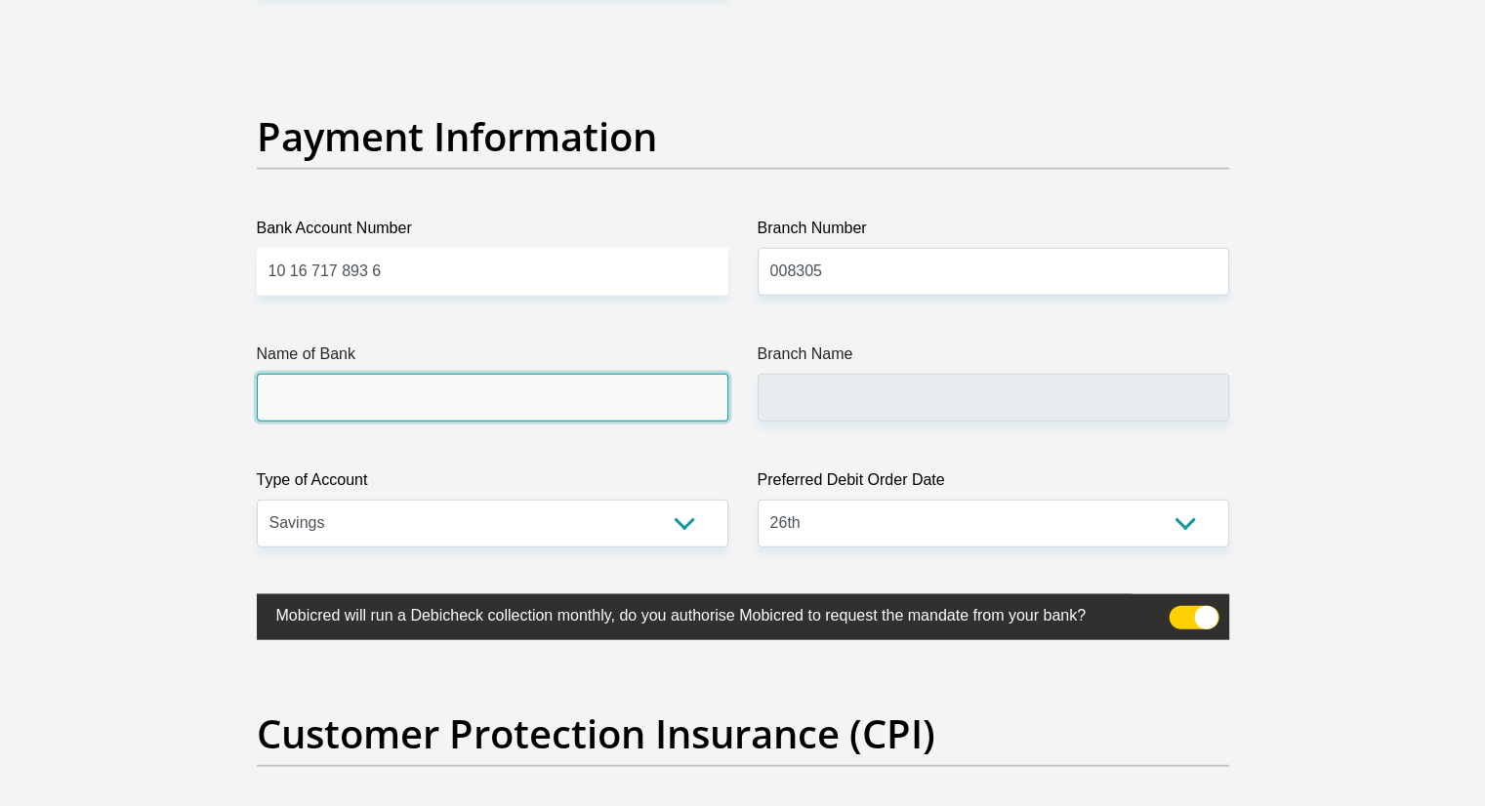
click at [695, 407] on input "Name of Bank" at bounding box center [493, 398] width 472 height 48
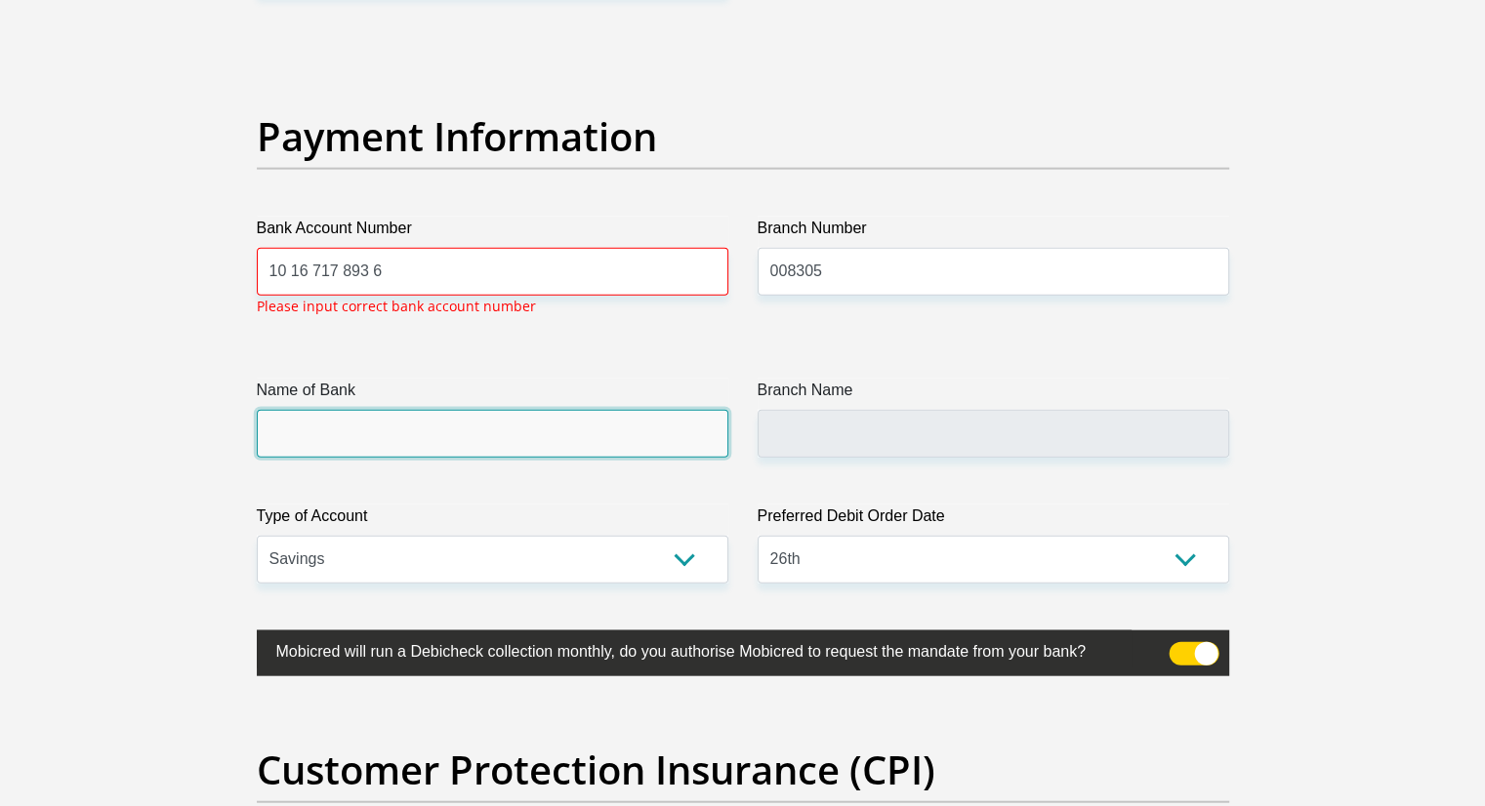
click at [482, 415] on input "Name of Bank" at bounding box center [493, 434] width 472 height 48
click at [481, 415] on input "Name of Bank" at bounding box center [493, 434] width 472 height 48
click at [480, 418] on input "Name of Bank" at bounding box center [493, 434] width 472 height 48
click at [480, 419] on input "Name of Bank" at bounding box center [493, 434] width 472 height 48
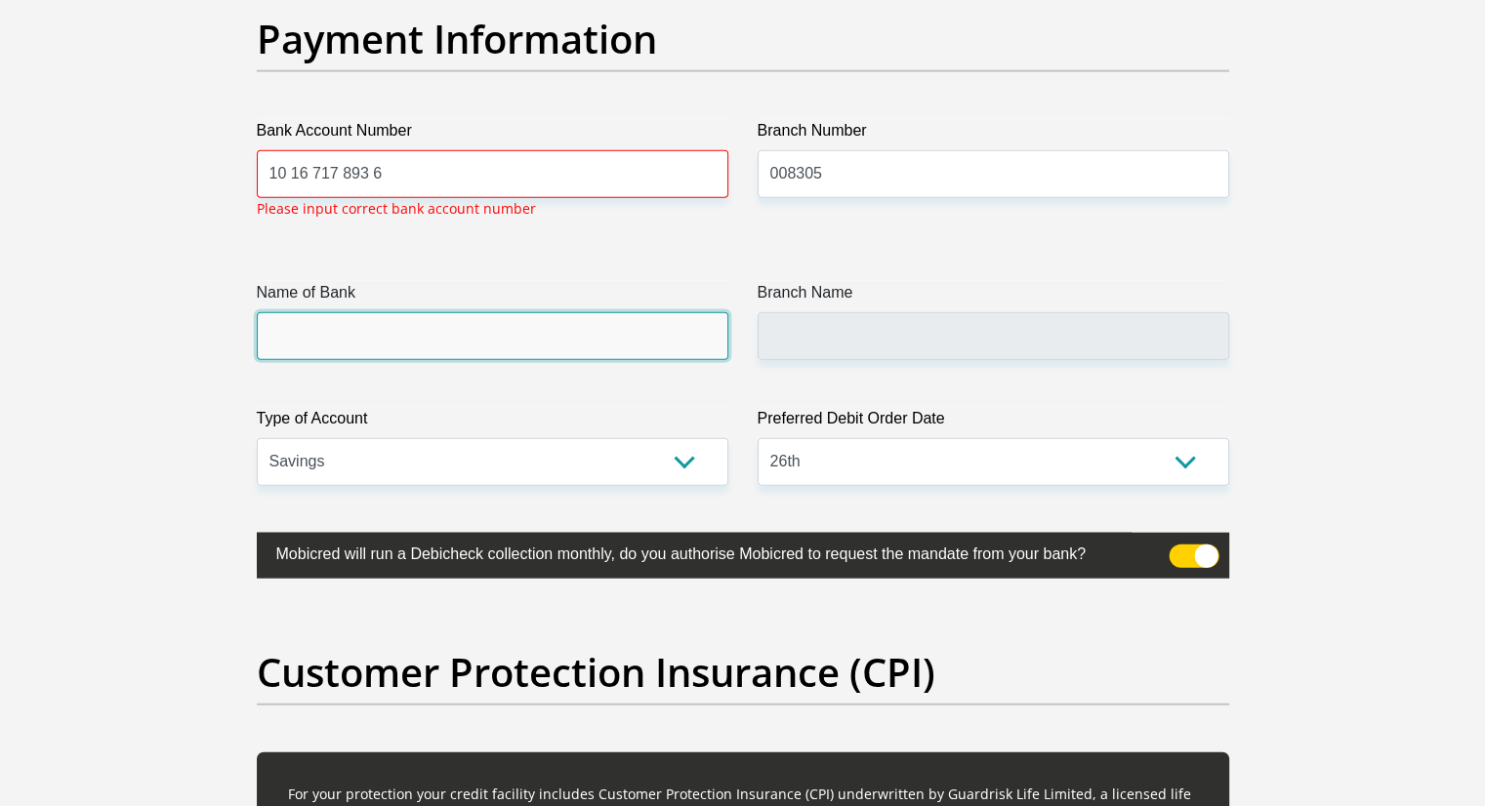
scroll to position [4623, 0]
